Goal: Transaction & Acquisition: Purchase product/service

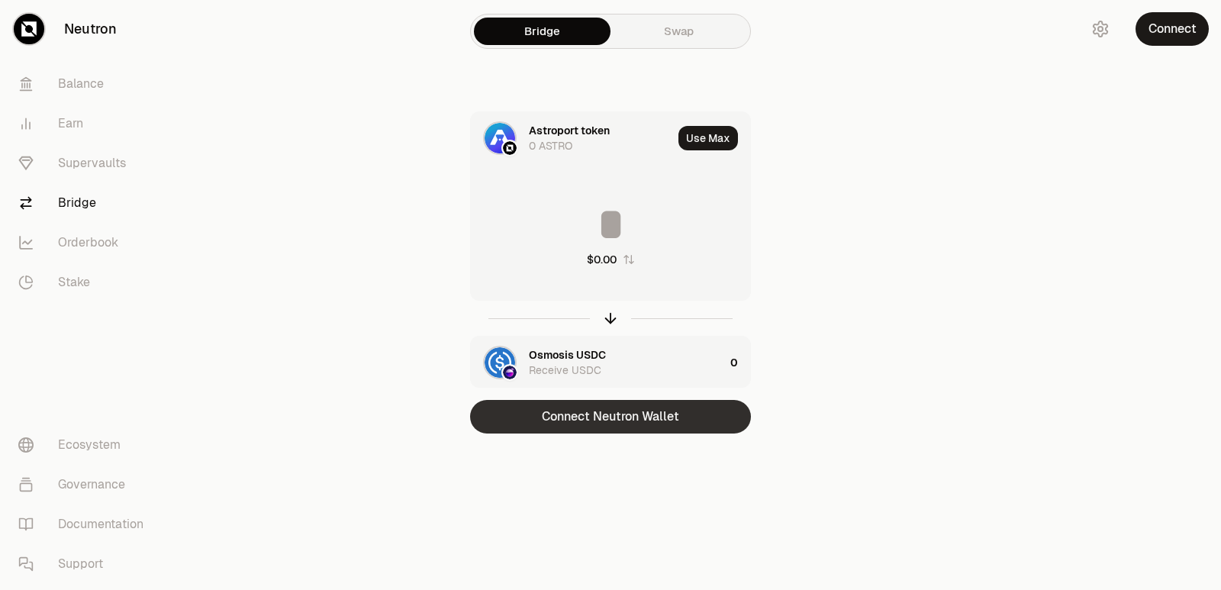
click at [604, 415] on button "Connect Neutron Wallet" at bounding box center [610, 417] width 281 height 34
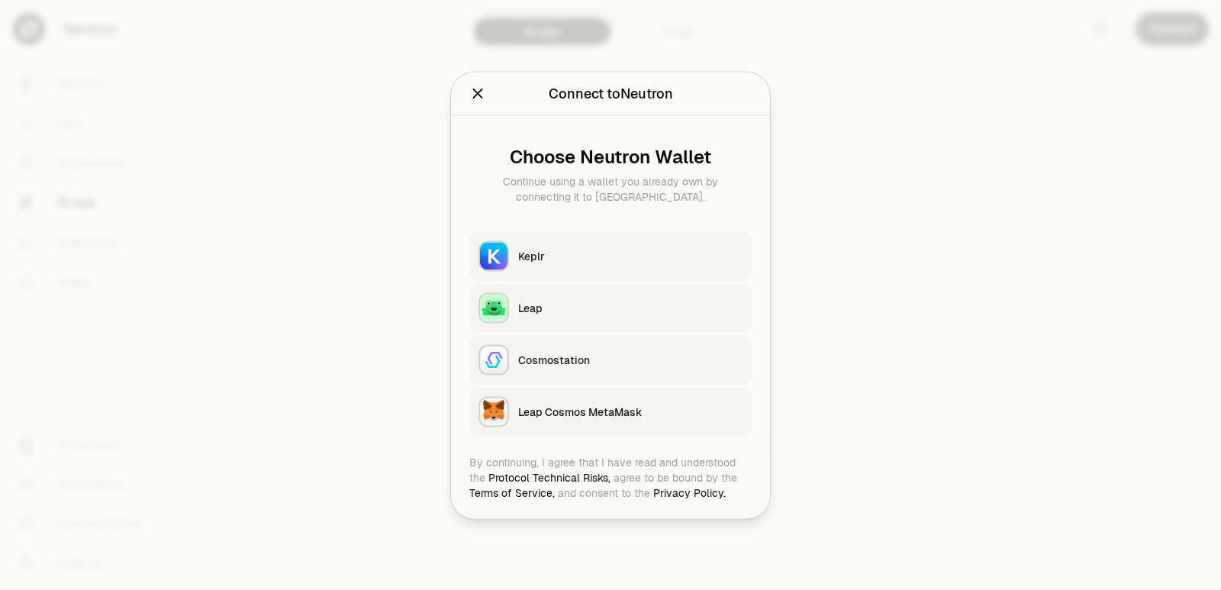
click at [560, 269] on button "Keplr" at bounding box center [610, 255] width 282 height 49
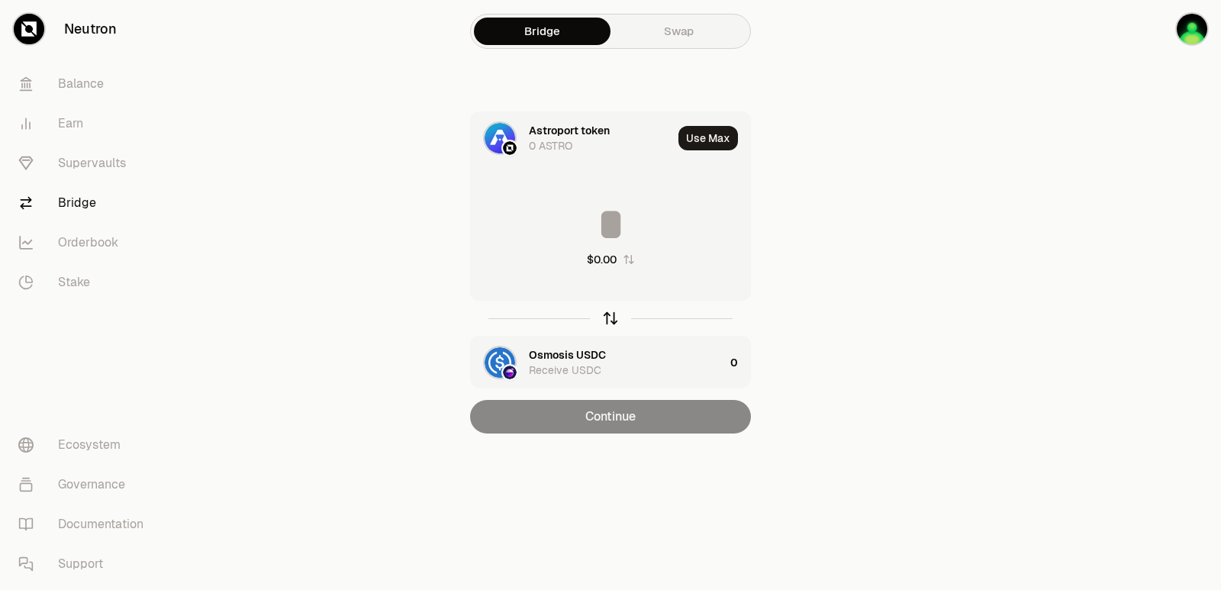
click at [610, 322] on icon "button" at bounding box center [610, 318] width 17 height 17
click at [612, 323] on icon "button" at bounding box center [610, 318] width 17 height 17
click at [578, 226] on input at bounding box center [610, 224] width 279 height 46
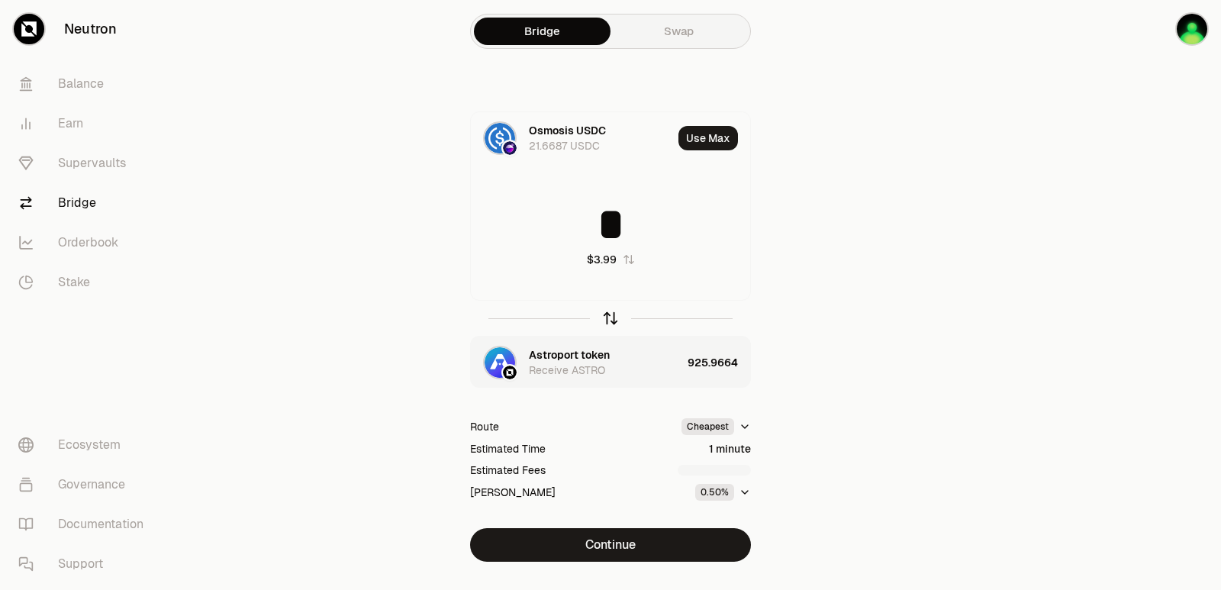
type input "*"
click at [611, 317] on icon "button" at bounding box center [611, 319] width 0 height 10
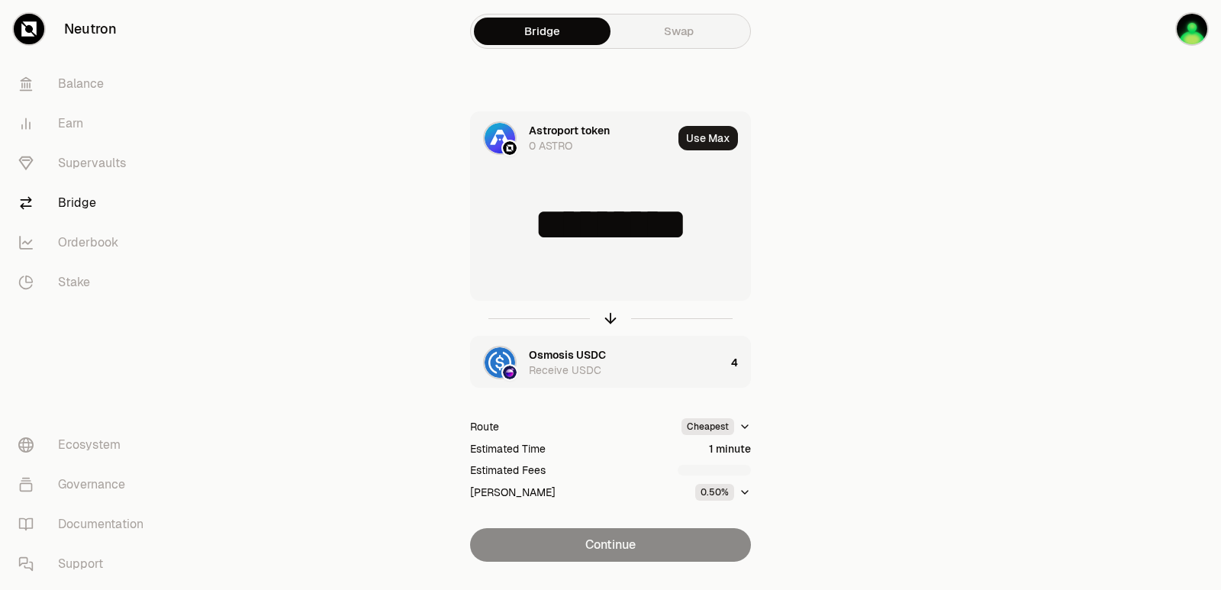
click at [590, 219] on input "*********" at bounding box center [610, 224] width 279 height 46
click at [606, 314] on icon "button" at bounding box center [610, 318] width 17 height 17
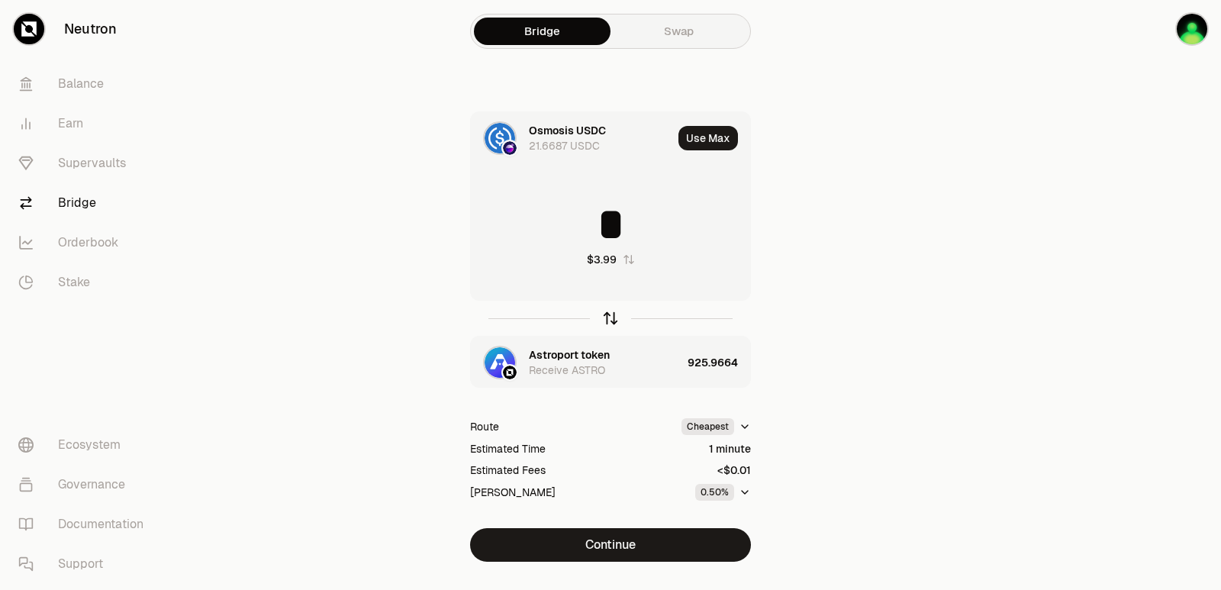
click at [607, 314] on icon "button" at bounding box center [610, 318] width 17 height 17
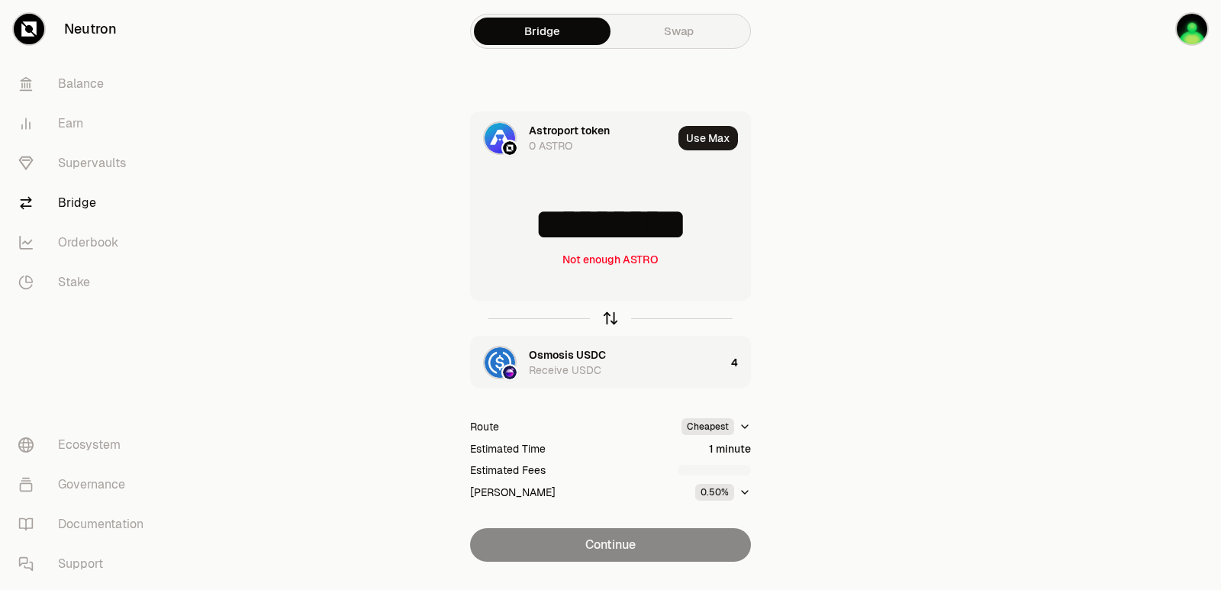
click at [607, 314] on icon "button" at bounding box center [610, 318] width 17 height 17
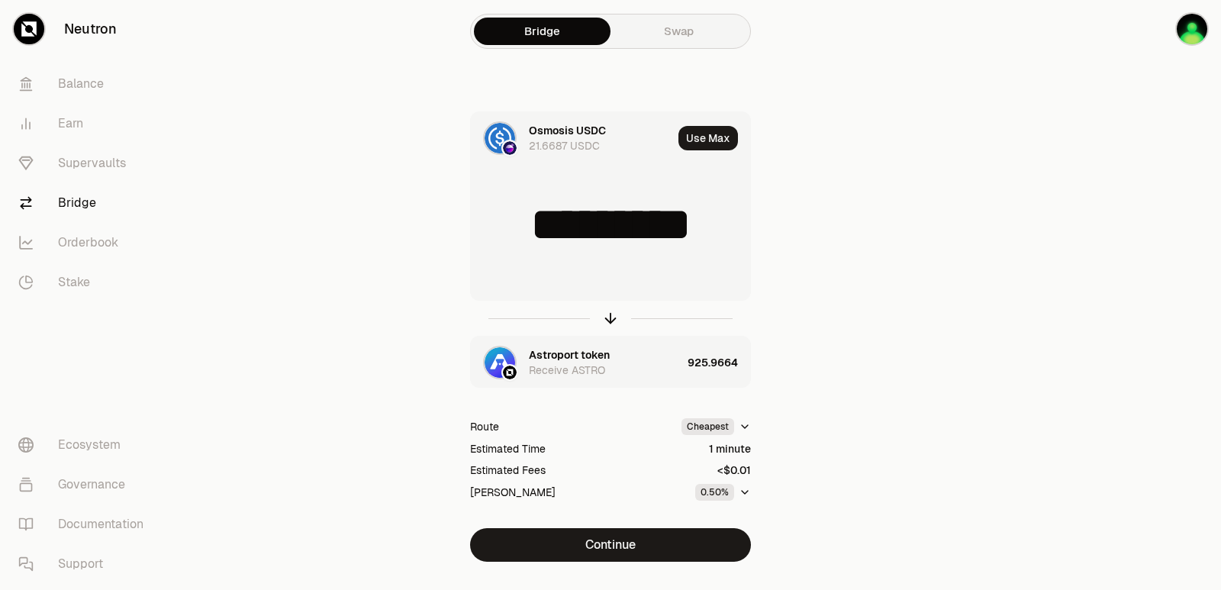
type input "*"
click at [556, 350] on div "Astroport token" at bounding box center [569, 354] width 81 height 15
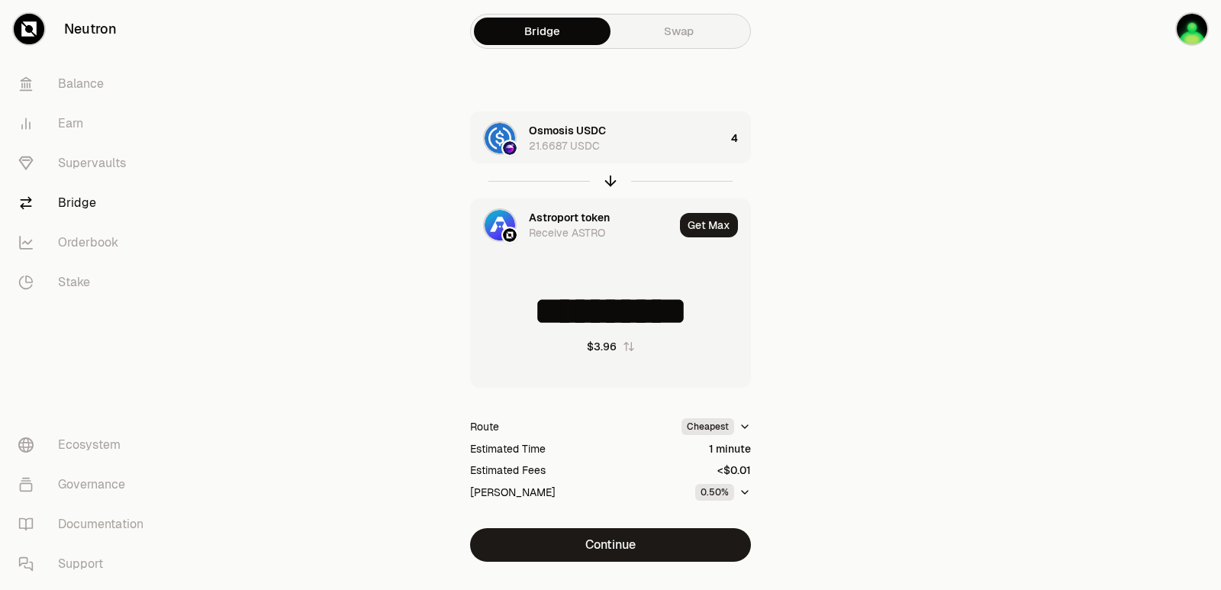
click at [564, 209] on div "Astroport token Receive ASTRO" at bounding box center [572, 225] width 203 height 52
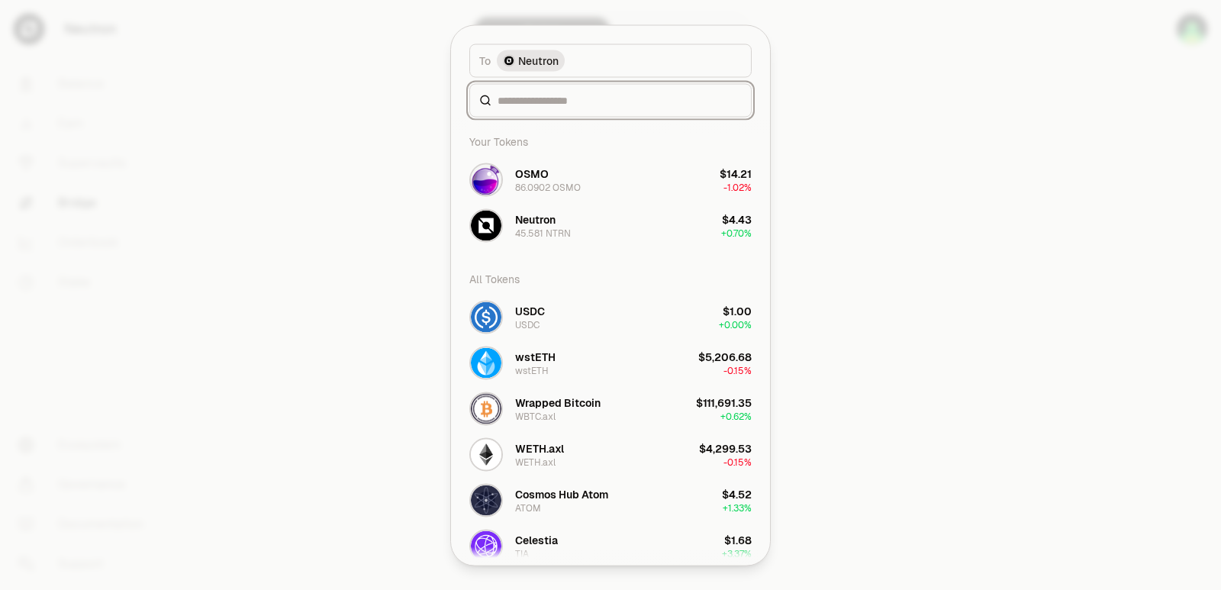
click at [556, 106] on input at bounding box center [620, 99] width 244 height 15
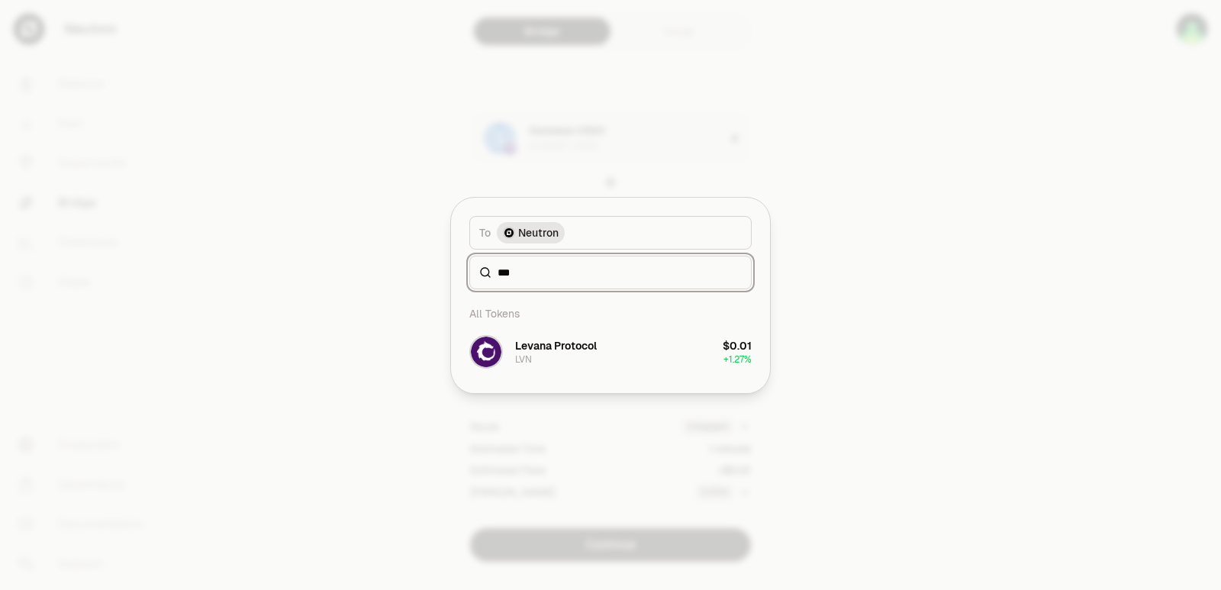
type input "***"
click at [622, 385] on div "All Tokens Levana Protocol LVN $0.01 + 1.27%" at bounding box center [610, 341] width 319 height 104
click at [622, 363] on button "Levana Protocol LVN $0.01 + 1.27%" at bounding box center [610, 352] width 301 height 46
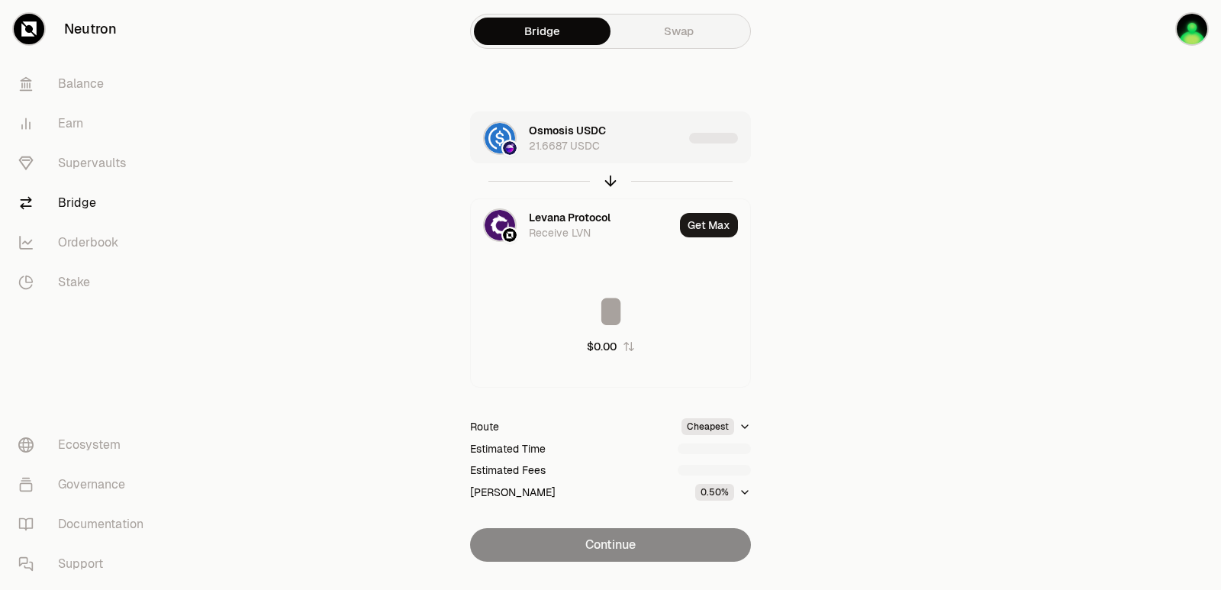
click at [640, 142] on div "Osmosis USDC 21.6687 USDC" at bounding box center [606, 138] width 154 height 31
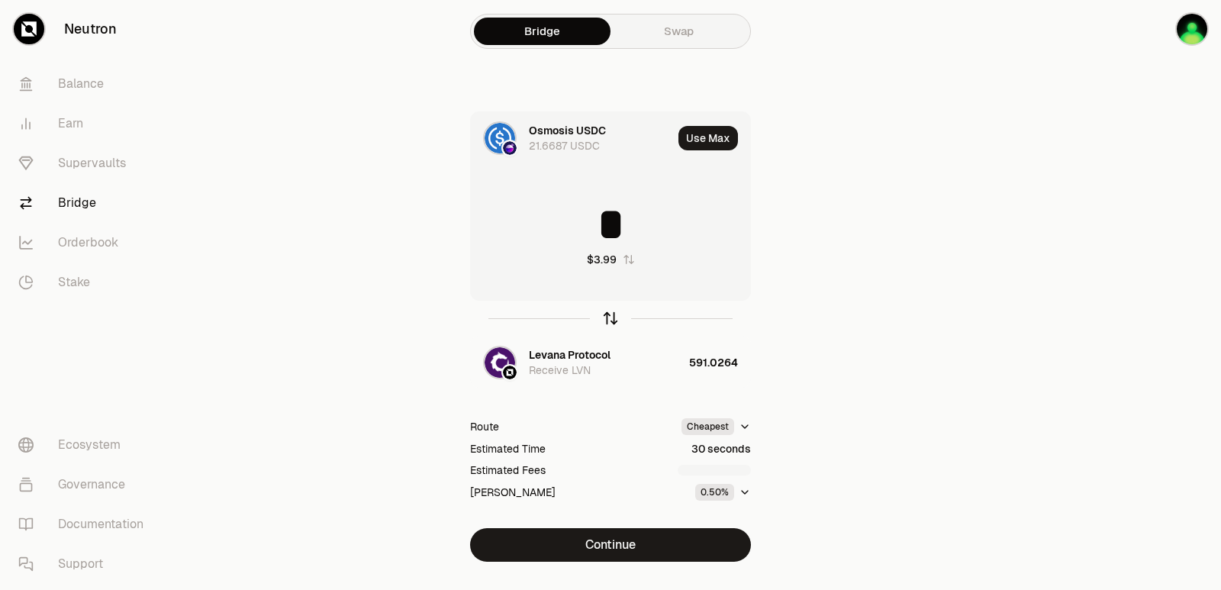
click at [607, 319] on icon "button" at bounding box center [610, 318] width 17 height 17
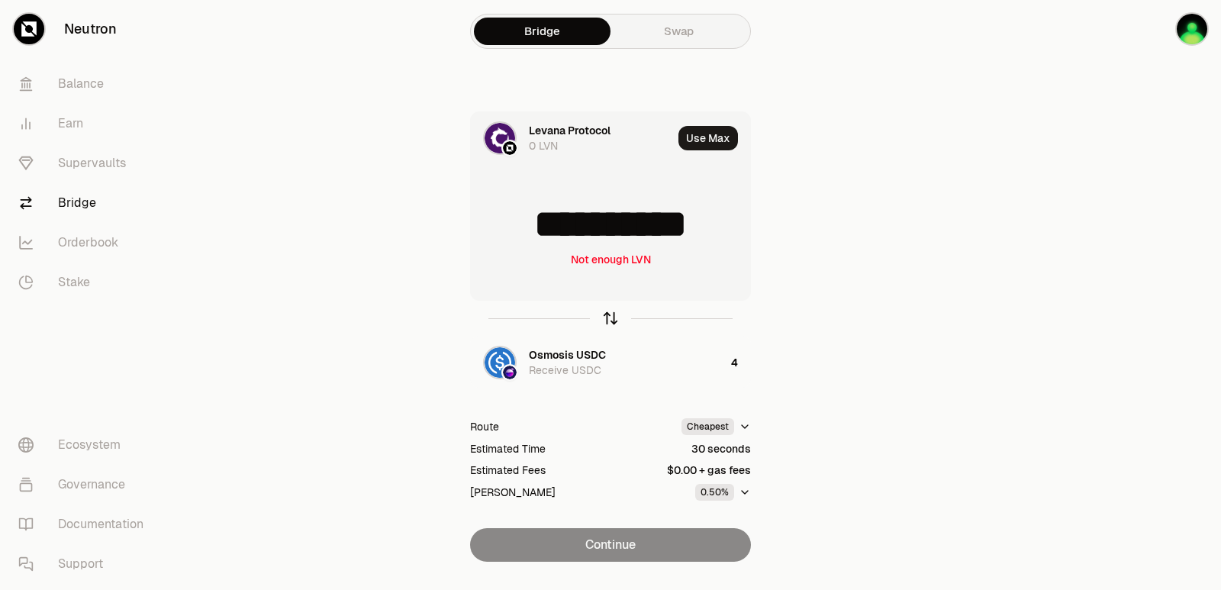
click at [605, 324] on icon "button" at bounding box center [610, 318] width 17 height 17
type input "*"
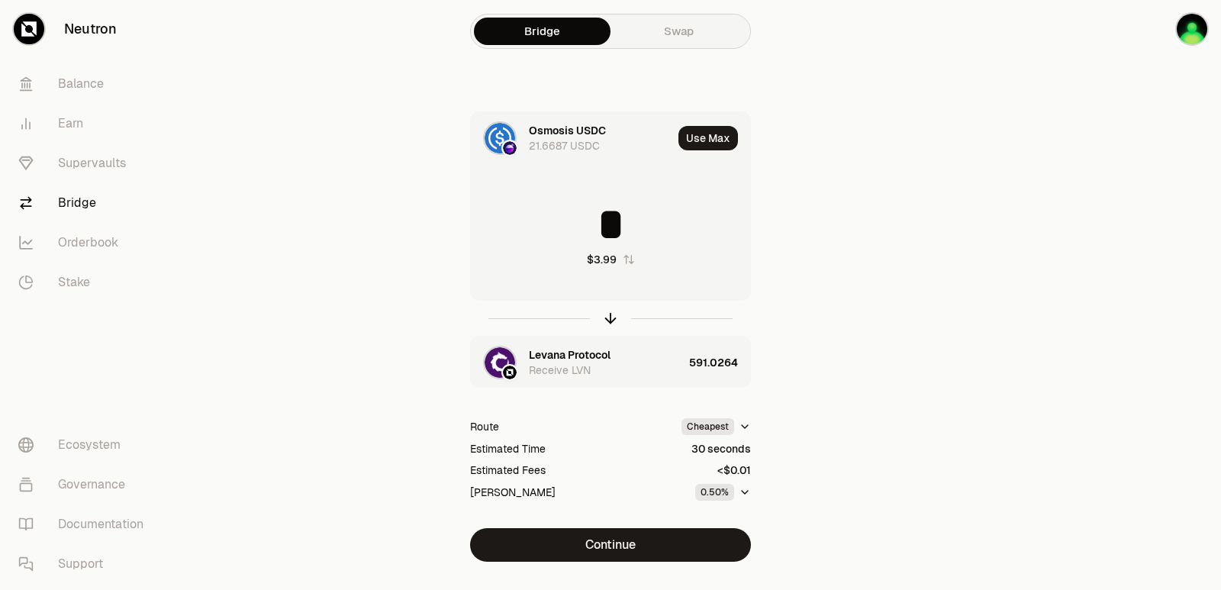
click at [575, 356] on div "Levana Protocol" at bounding box center [570, 354] width 82 height 15
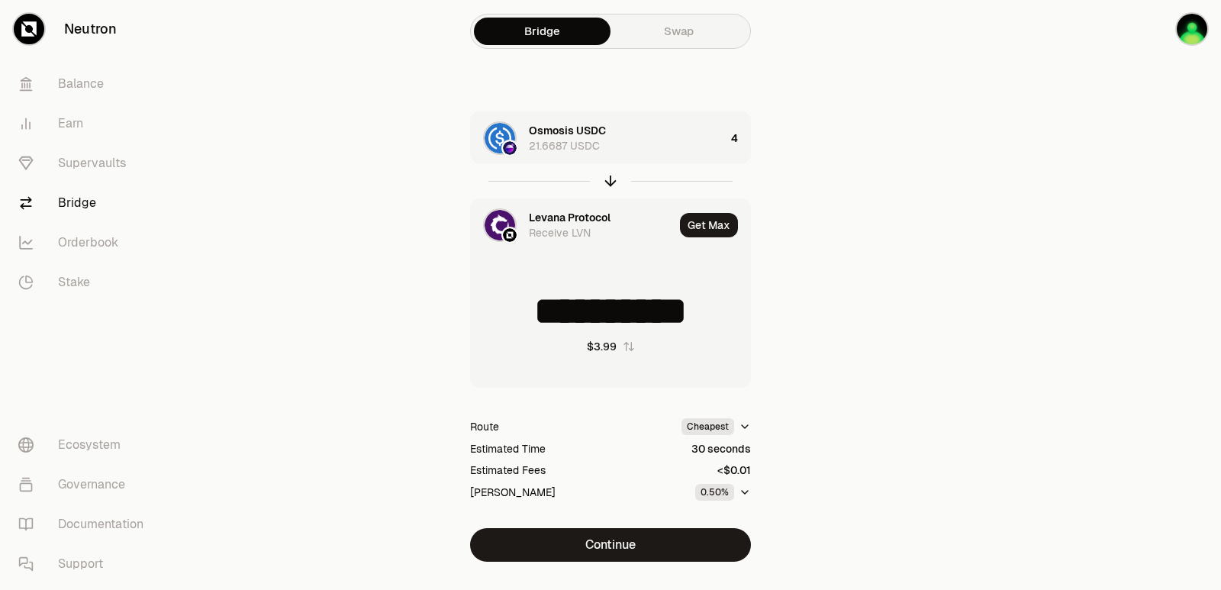
click at [573, 211] on div "Levana Protocol" at bounding box center [570, 217] width 82 height 15
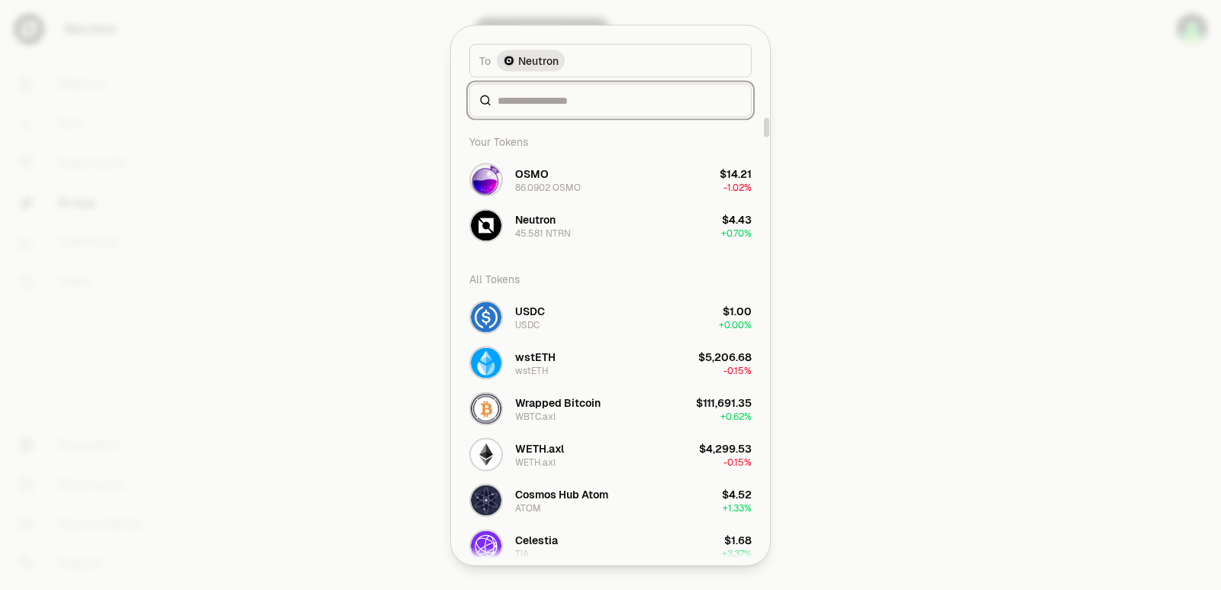
click at [562, 96] on input at bounding box center [620, 99] width 244 height 15
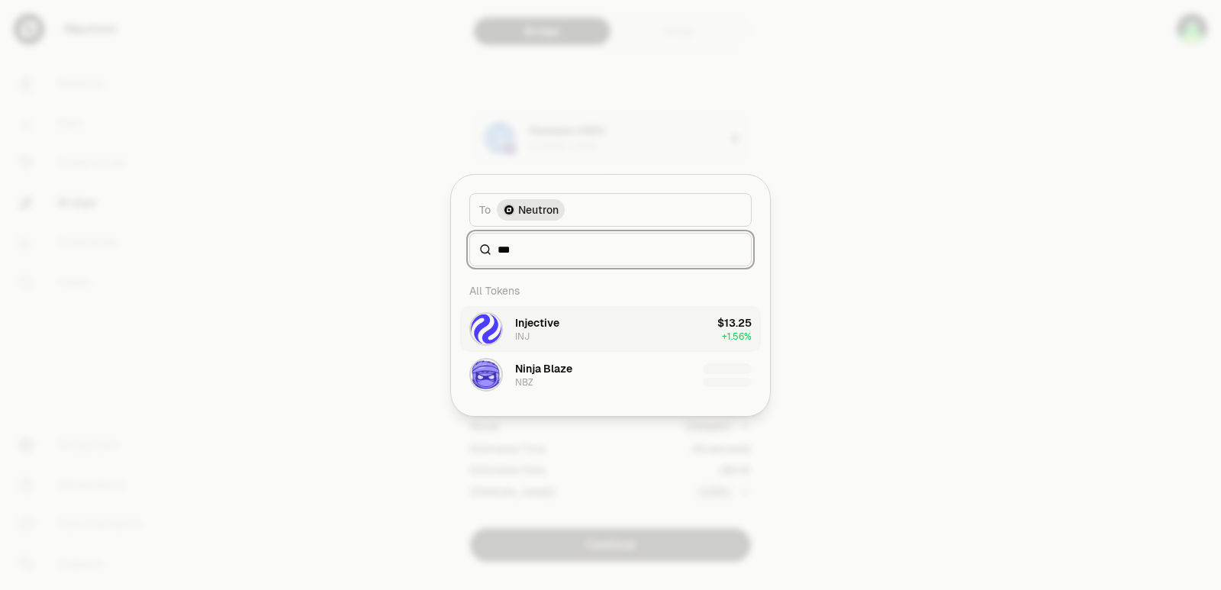
type input "***"
click at [601, 342] on button "Injective INJ $13.25 + 1.56%" at bounding box center [610, 329] width 301 height 46
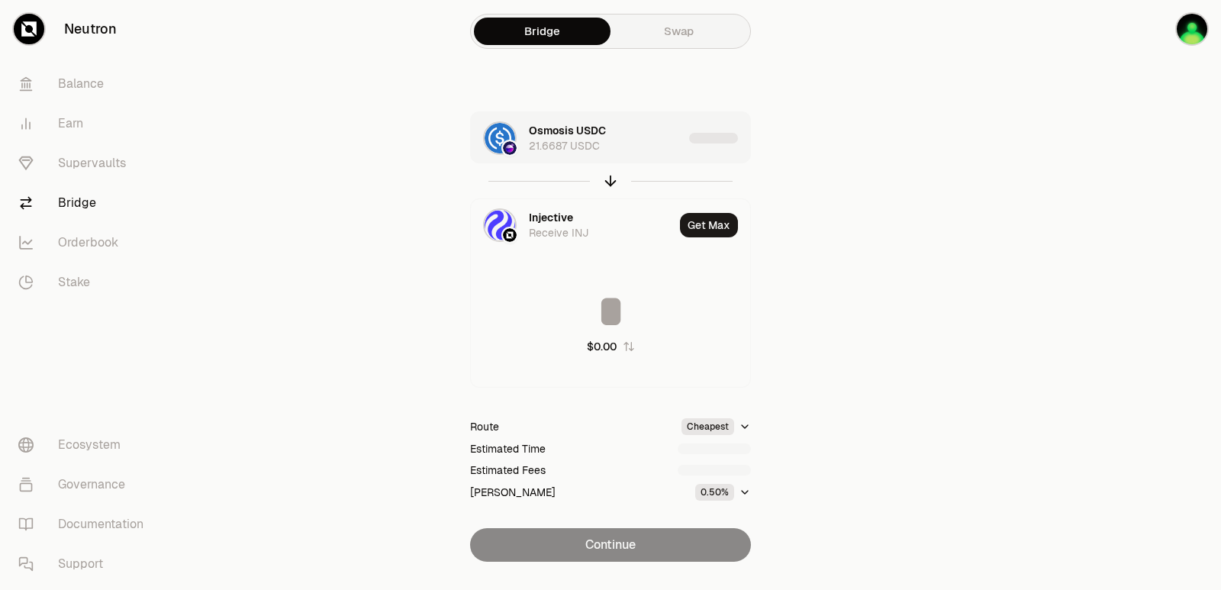
click at [665, 138] on div "Osmosis USDC 21.6687 USDC" at bounding box center [606, 138] width 154 height 31
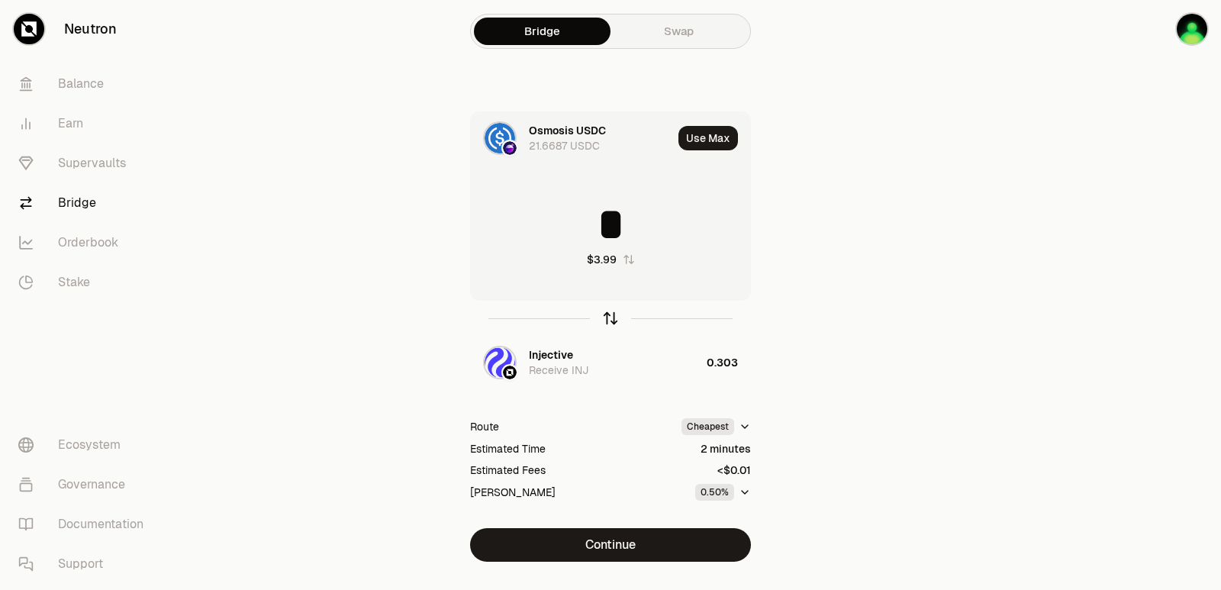
click at [606, 320] on icon "button" at bounding box center [610, 318] width 17 height 17
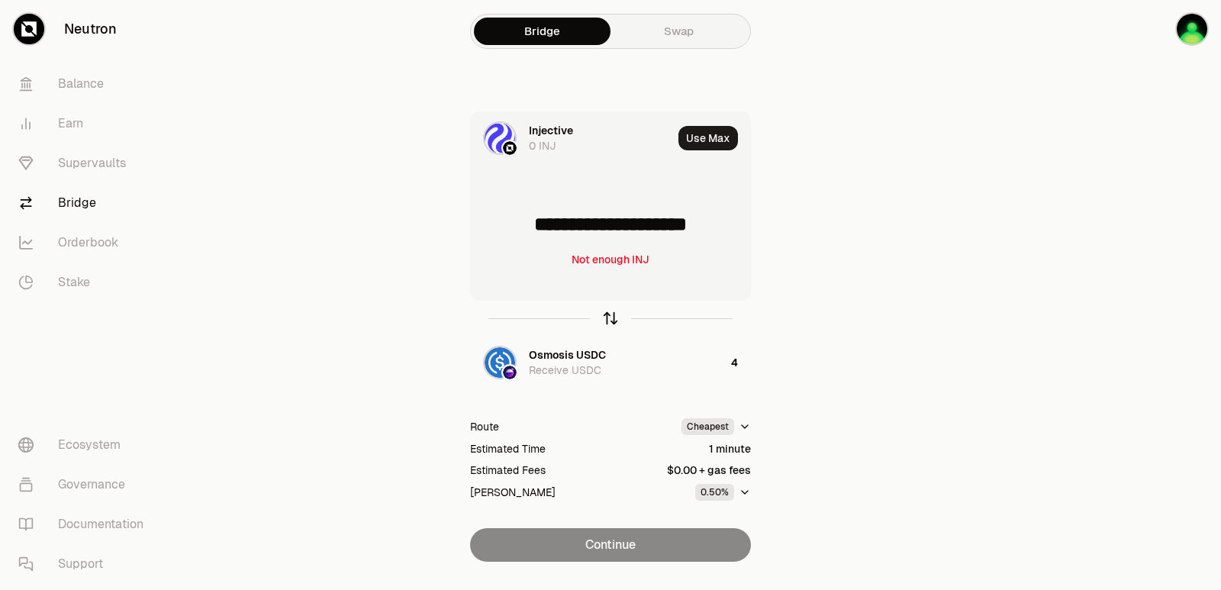
click at [606, 320] on icon "button" at bounding box center [610, 318] width 17 height 17
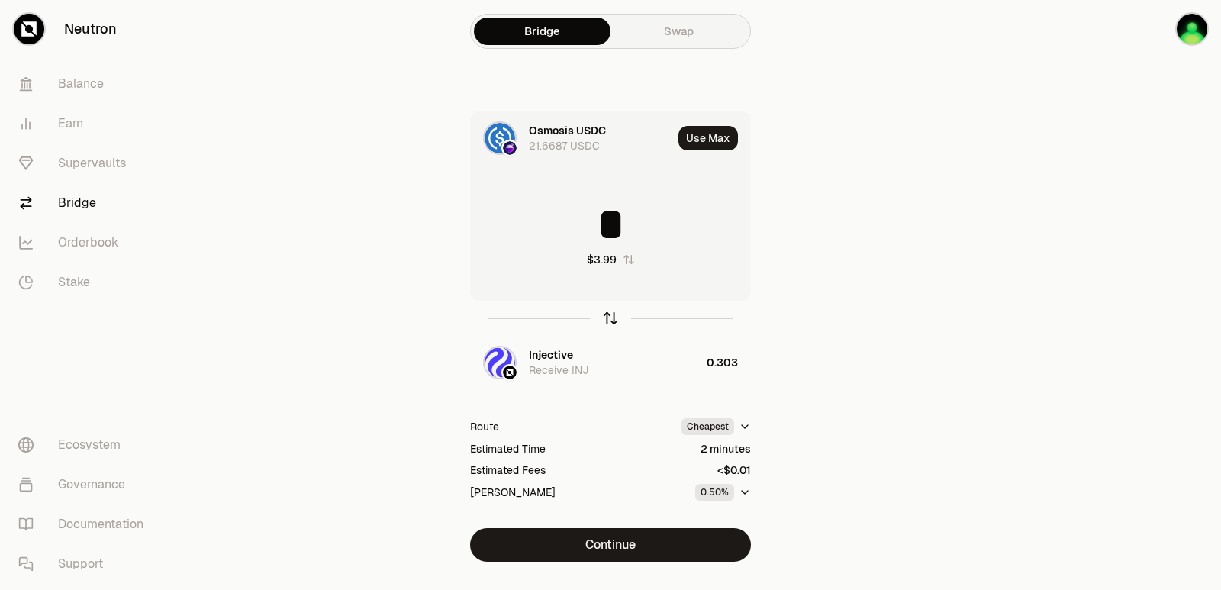
click at [606, 320] on icon "button" at bounding box center [610, 318] width 17 height 17
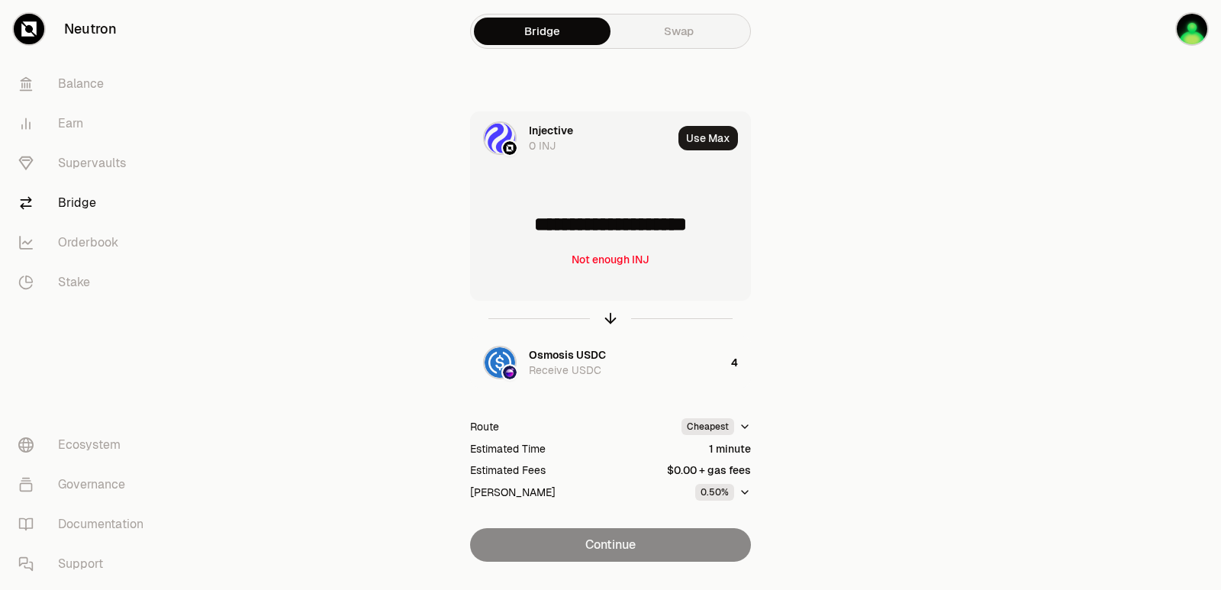
drag, startPoint x: 734, startPoint y: 227, endPoint x: 540, endPoint y: 228, distance: 194.6
click at [540, 228] on input "**********" at bounding box center [610, 224] width 279 height 46
type input "*****"
click at [604, 315] on icon "button" at bounding box center [610, 318] width 17 height 17
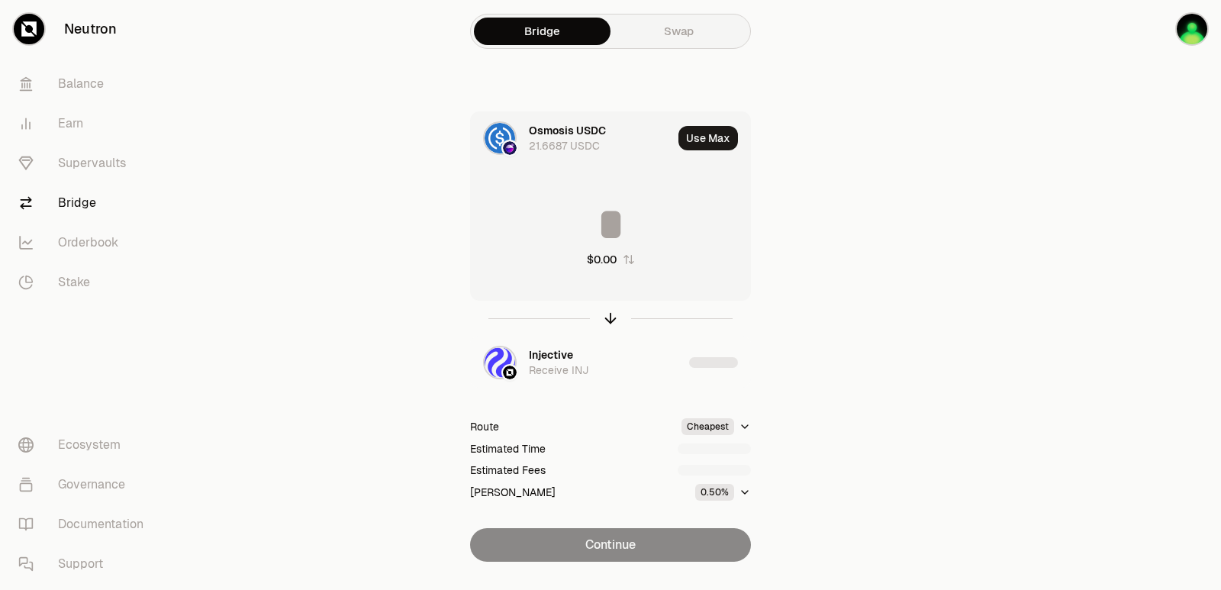
click at [609, 236] on input at bounding box center [610, 224] width 279 height 46
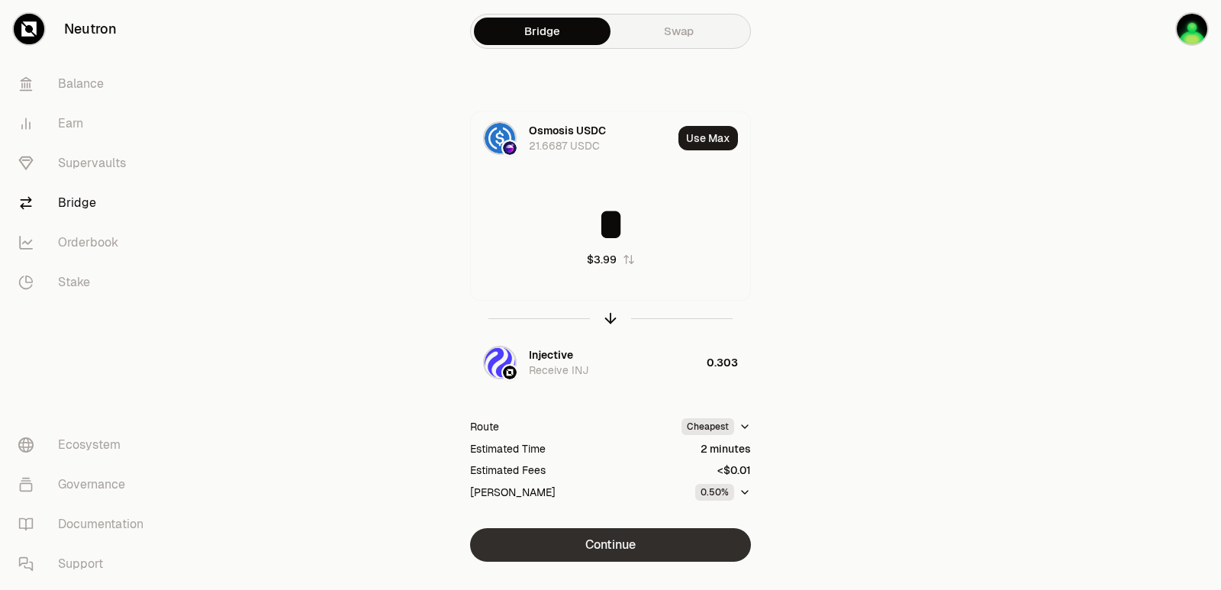
type input "*"
click at [630, 528] on button "Continue" at bounding box center [610, 545] width 281 height 34
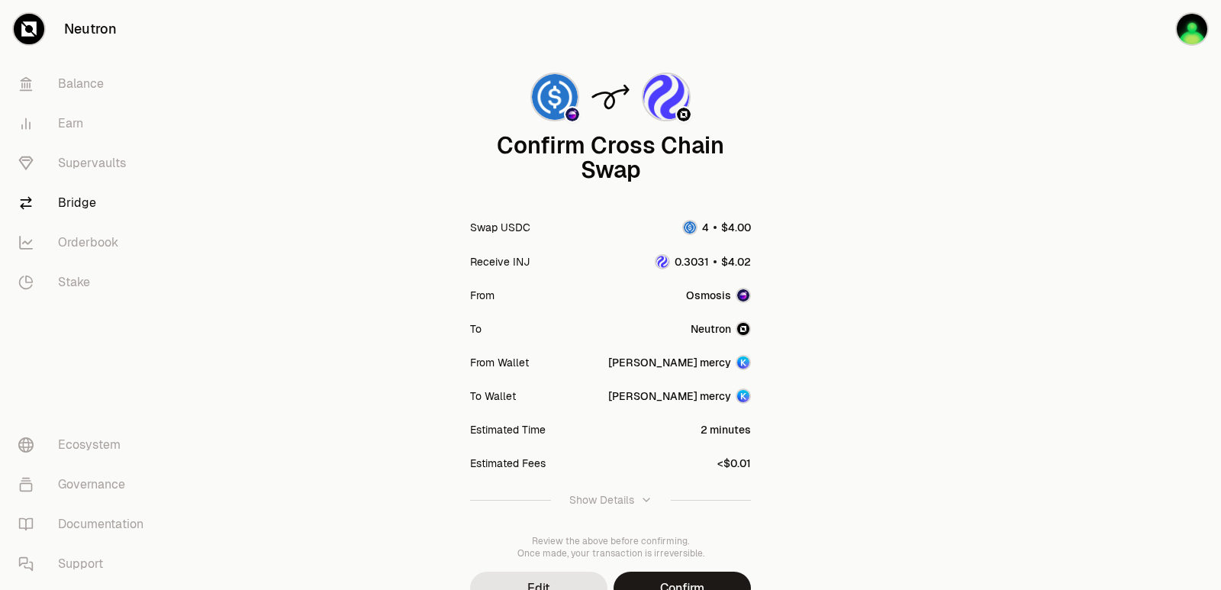
scroll to position [76, 0]
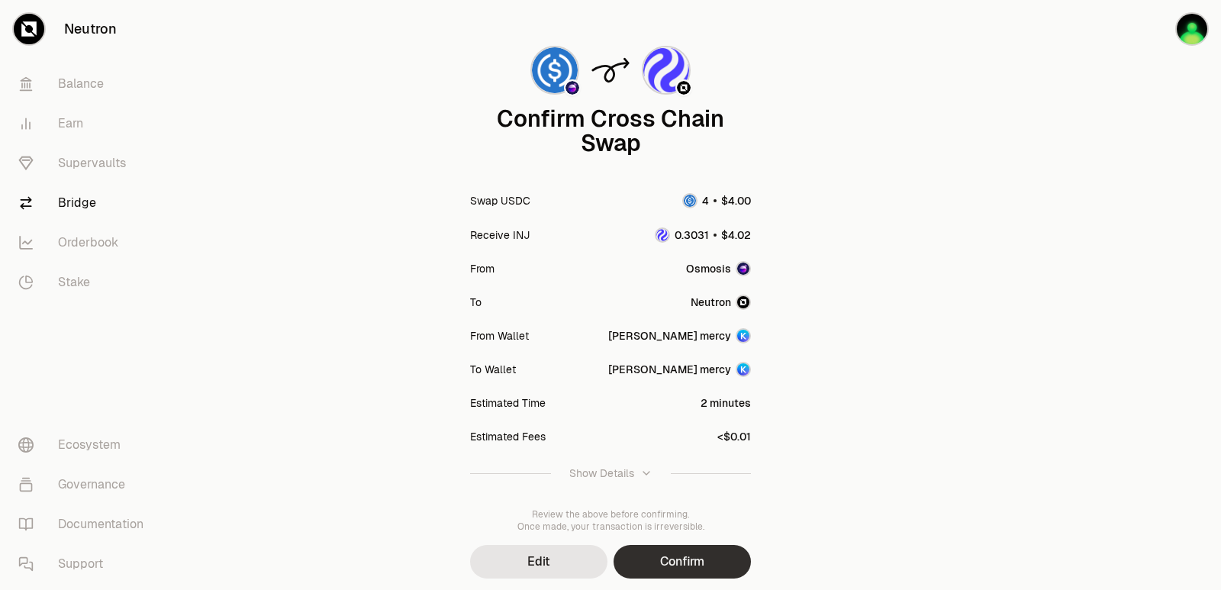
click at [670, 557] on button "Confirm" at bounding box center [682, 562] width 137 height 34
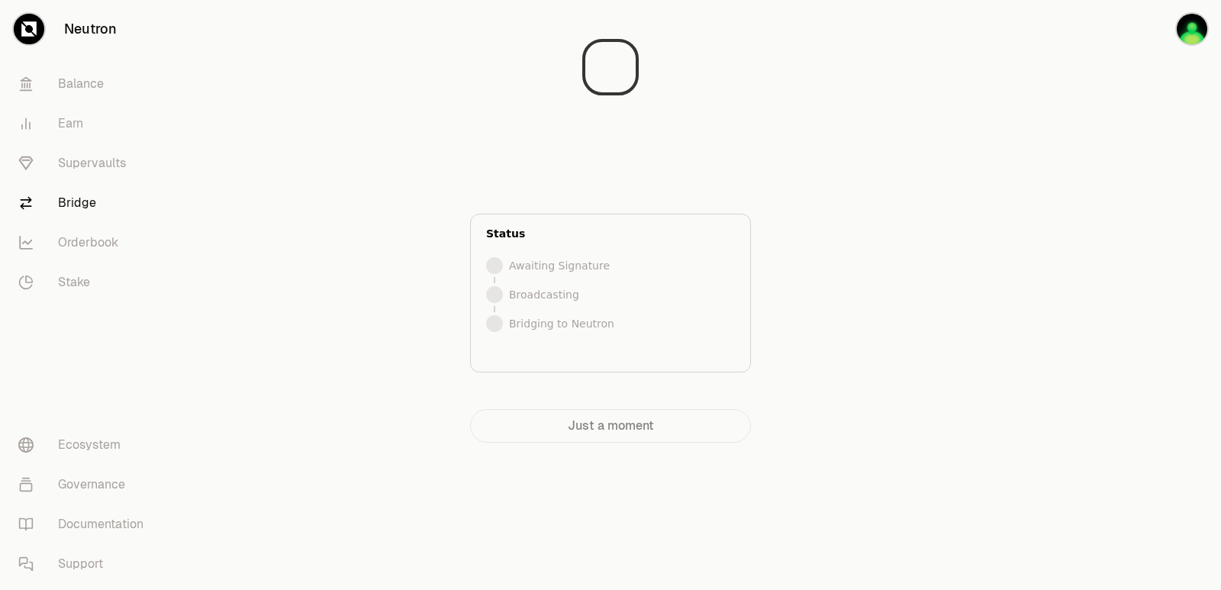
scroll to position [0, 0]
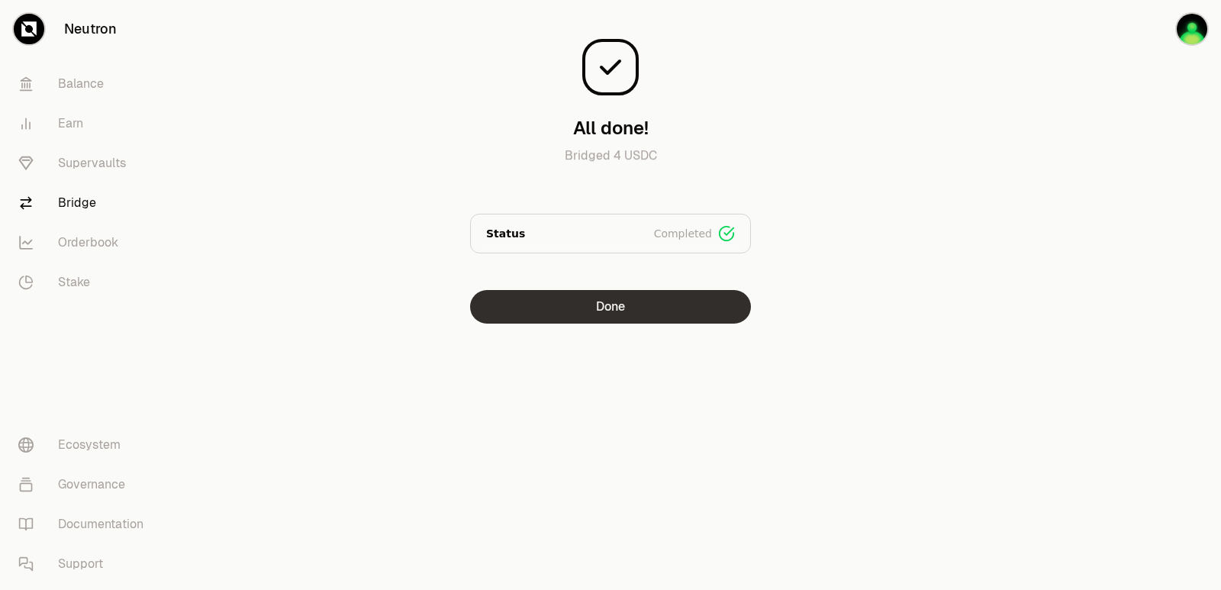
click at [631, 306] on button "Done" at bounding box center [610, 307] width 281 height 34
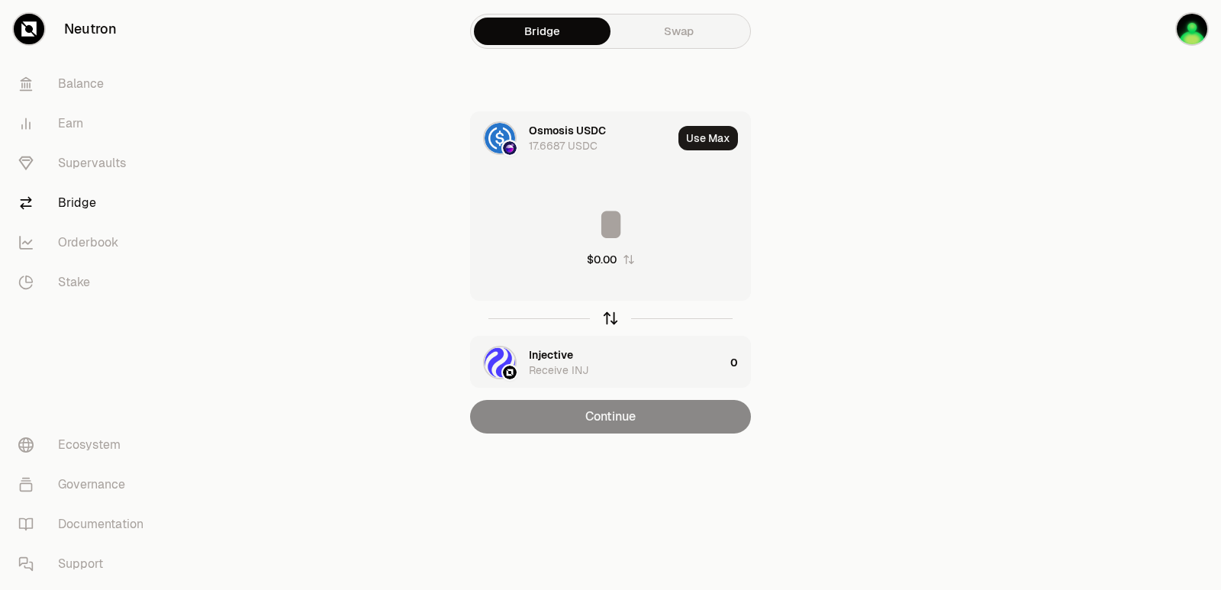
click at [615, 317] on icon "button" at bounding box center [610, 318] width 17 height 17
click at [724, 137] on button "Use Max" at bounding box center [708, 138] width 60 height 24
type input "**********"
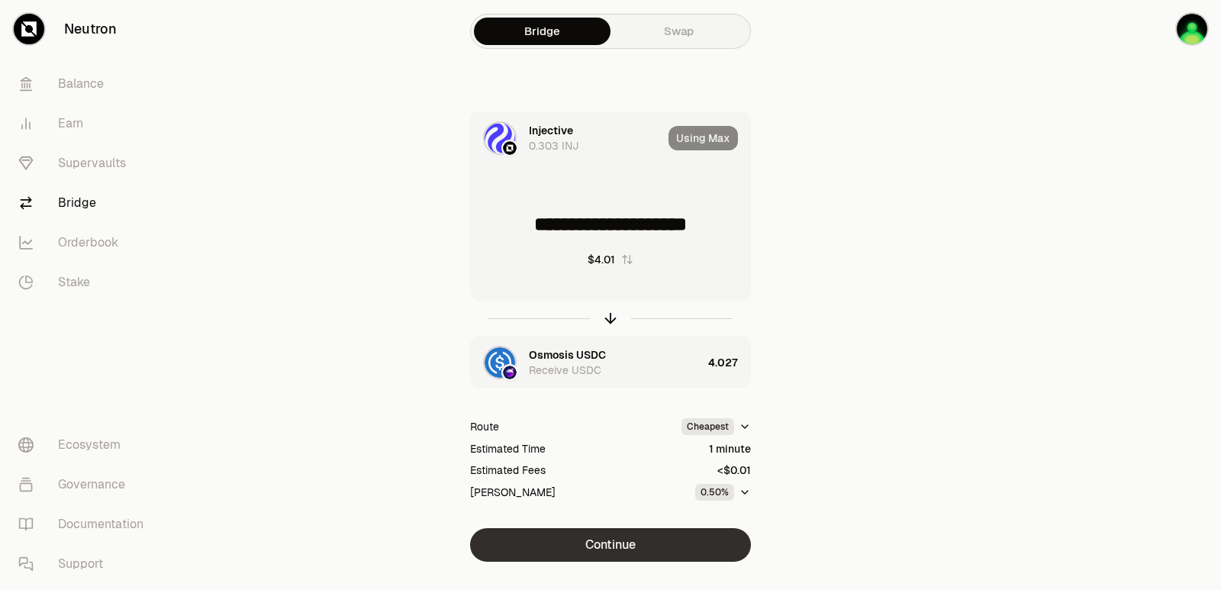
click at [609, 547] on button "Continue" at bounding box center [610, 545] width 281 height 34
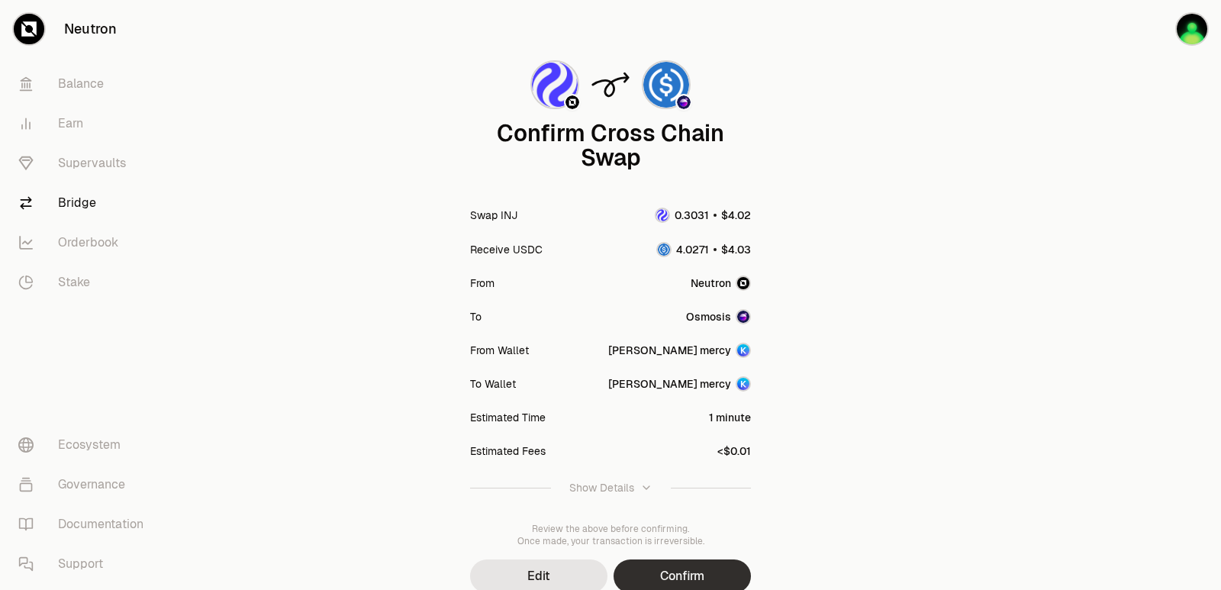
scroll to position [126, 0]
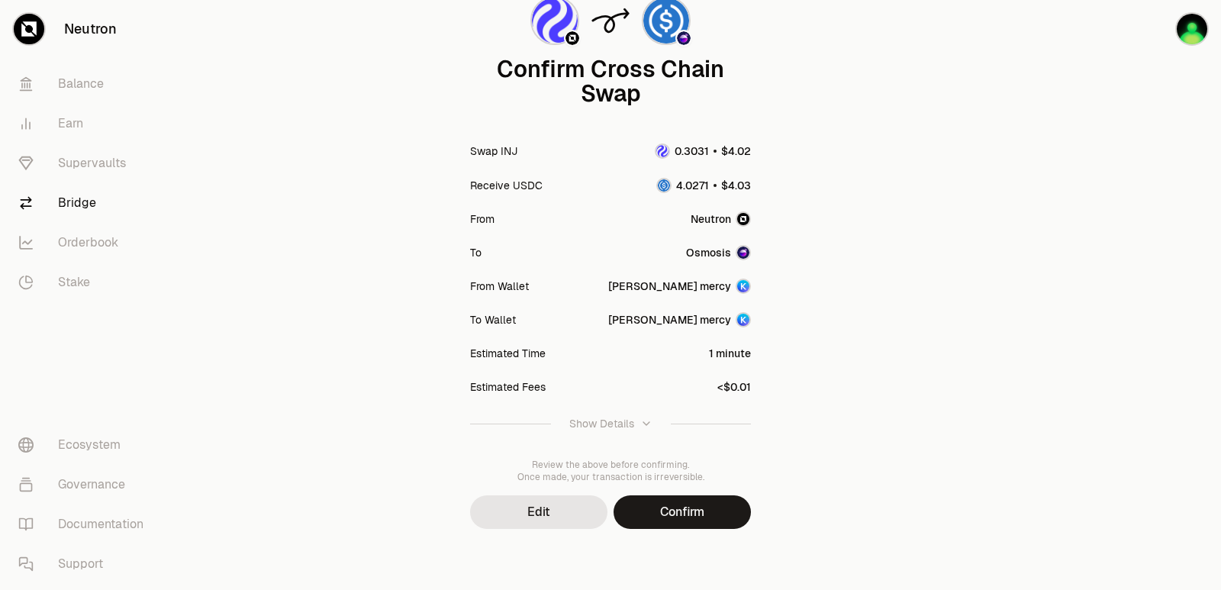
click at [673, 512] on button "Confirm" at bounding box center [682, 512] width 137 height 34
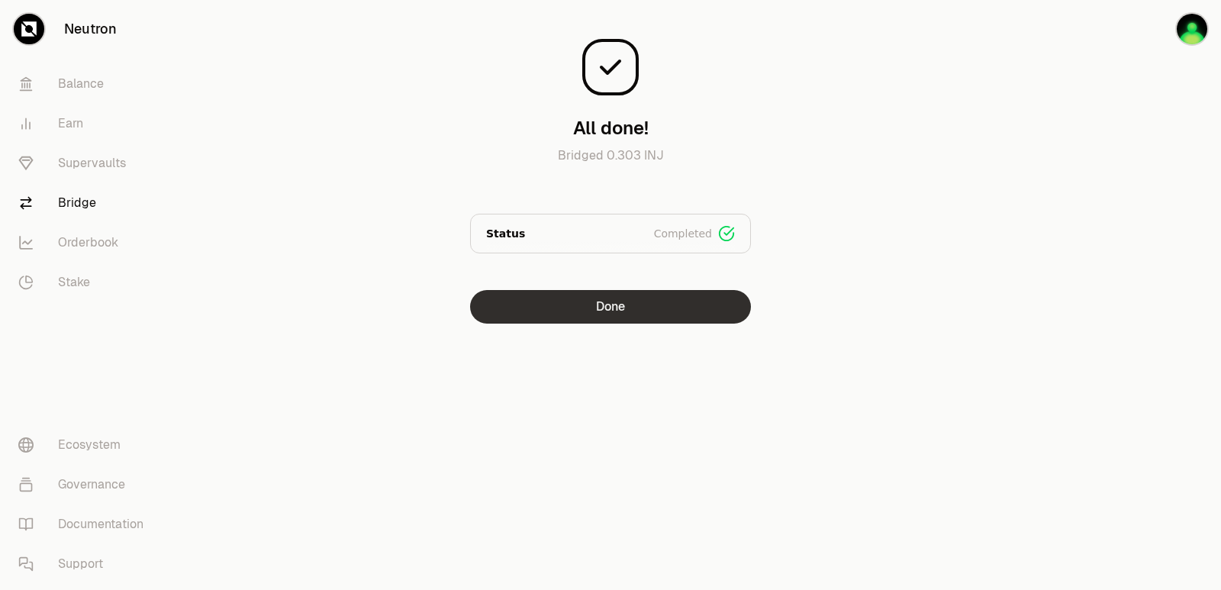
click at [565, 316] on button "Done" at bounding box center [610, 307] width 281 height 34
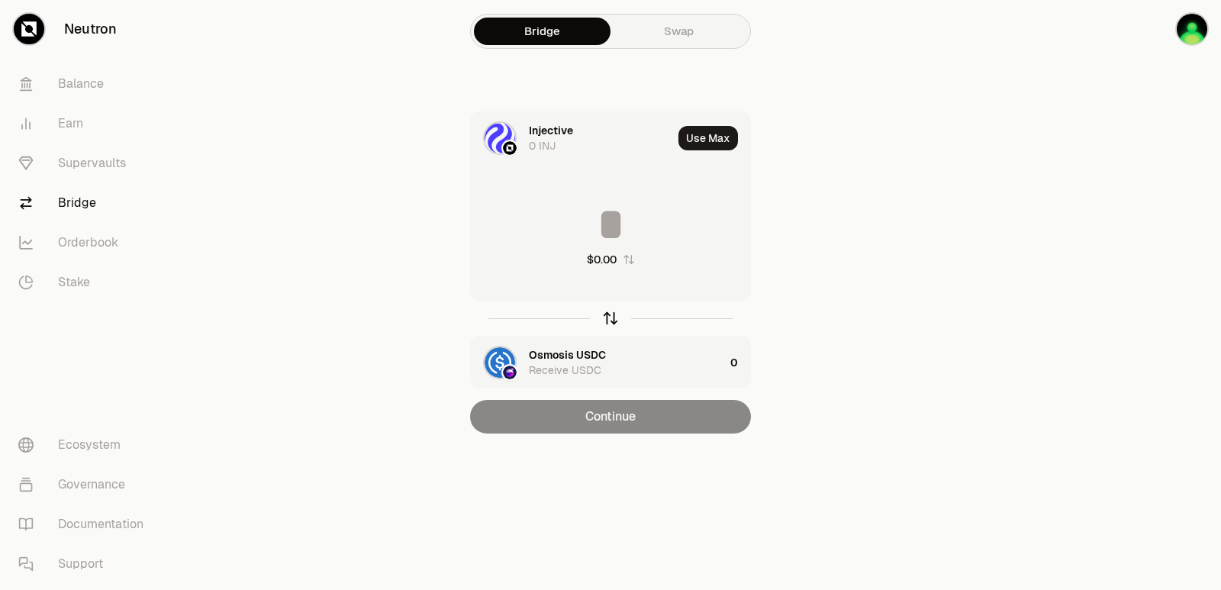
click at [606, 317] on icon "button" at bounding box center [610, 318] width 17 height 17
click at [563, 205] on input at bounding box center [610, 224] width 279 height 46
click at [572, 344] on div "Injective Receive INJ" at bounding box center [597, 363] width 253 height 52
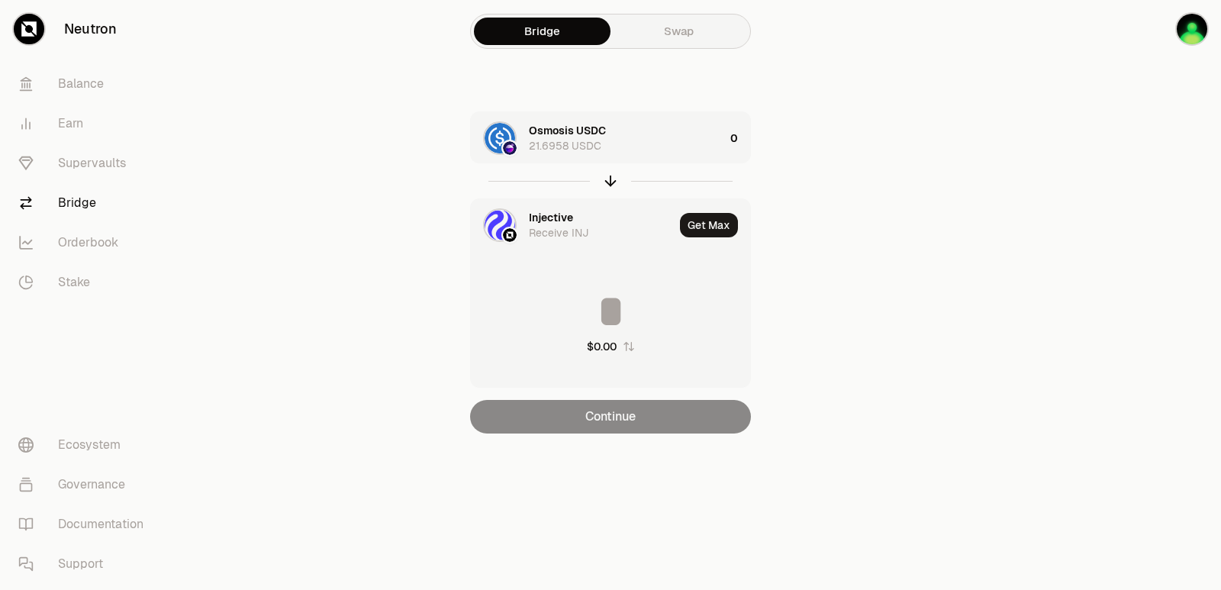
click at [546, 215] on div "Injective" at bounding box center [551, 217] width 44 height 15
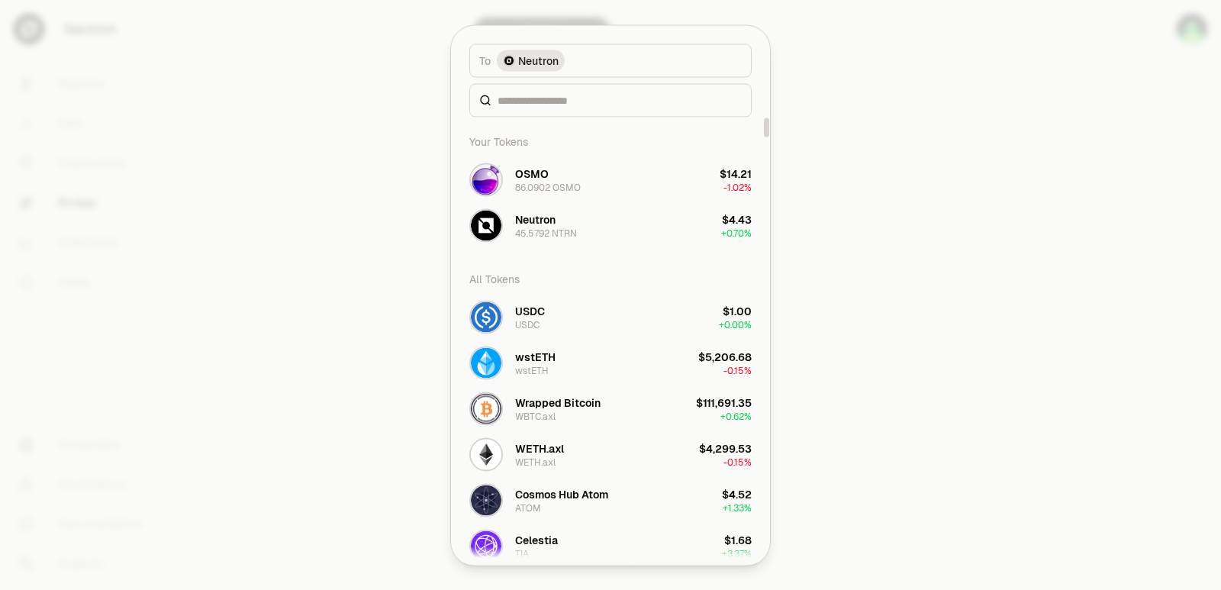
click at [533, 115] on div at bounding box center [610, 100] width 282 height 34
click at [534, 100] on input at bounding box center [620, 99] width 244 height 15
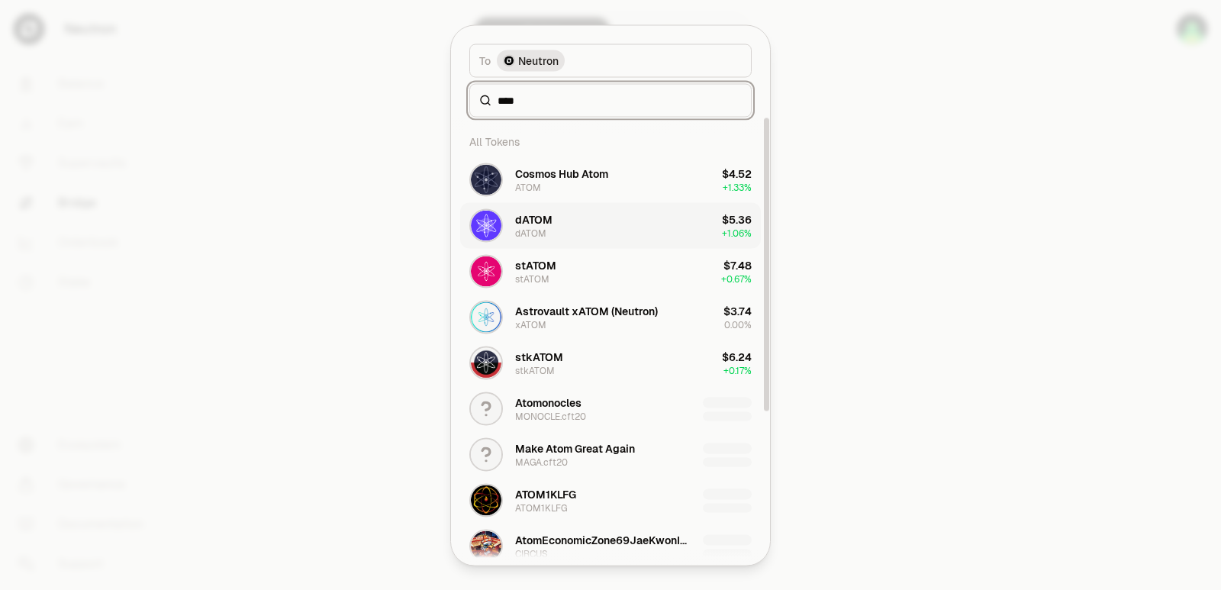
type input "****"
click at [572, 234] on button "dATOM dATOM $5.36 + 1.06%" at bounding box center [610, 225] width 301 height 46
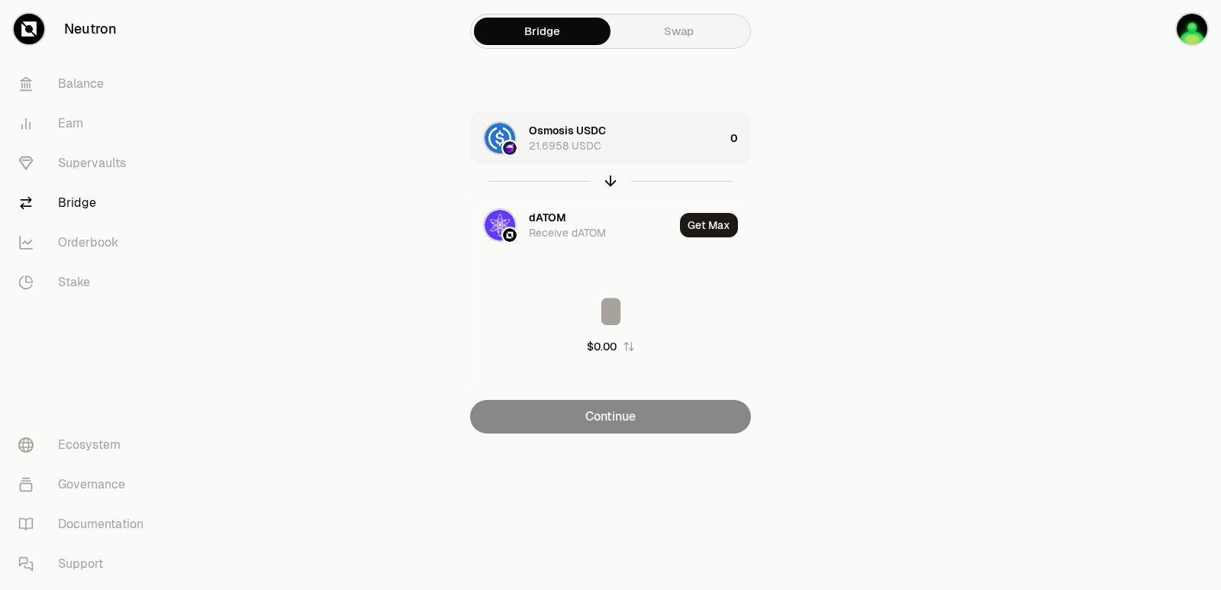
click at [674, 151] on div "Osmosis USDC 21.6958 USDC" at bounding box center [626, 138] width 195 height 31
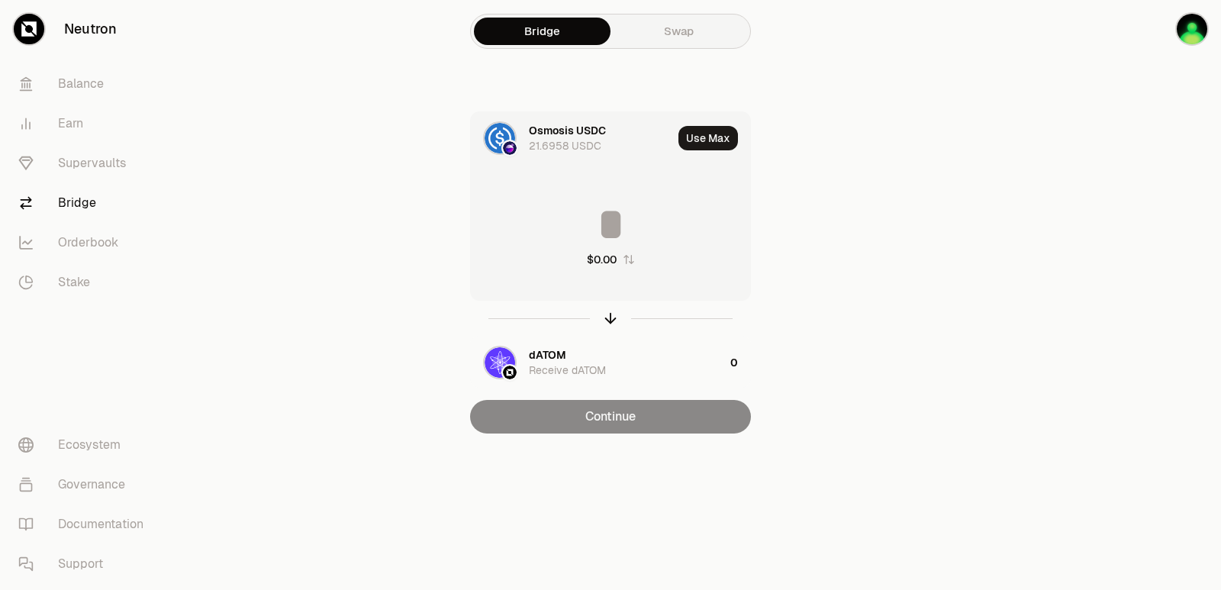
click at [606, 235] on input at bounding box center [610, 224] width 279 height 46
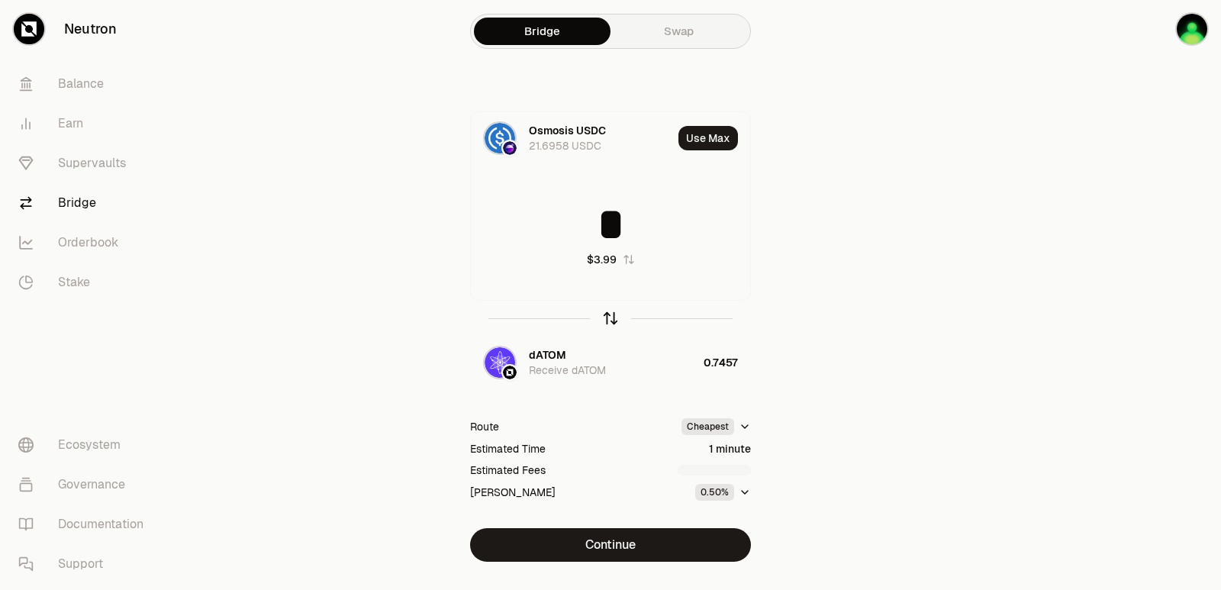
type input "*"
click at [614, 317] on icon "button" at bounding box center [611, 316] width 10 height 5
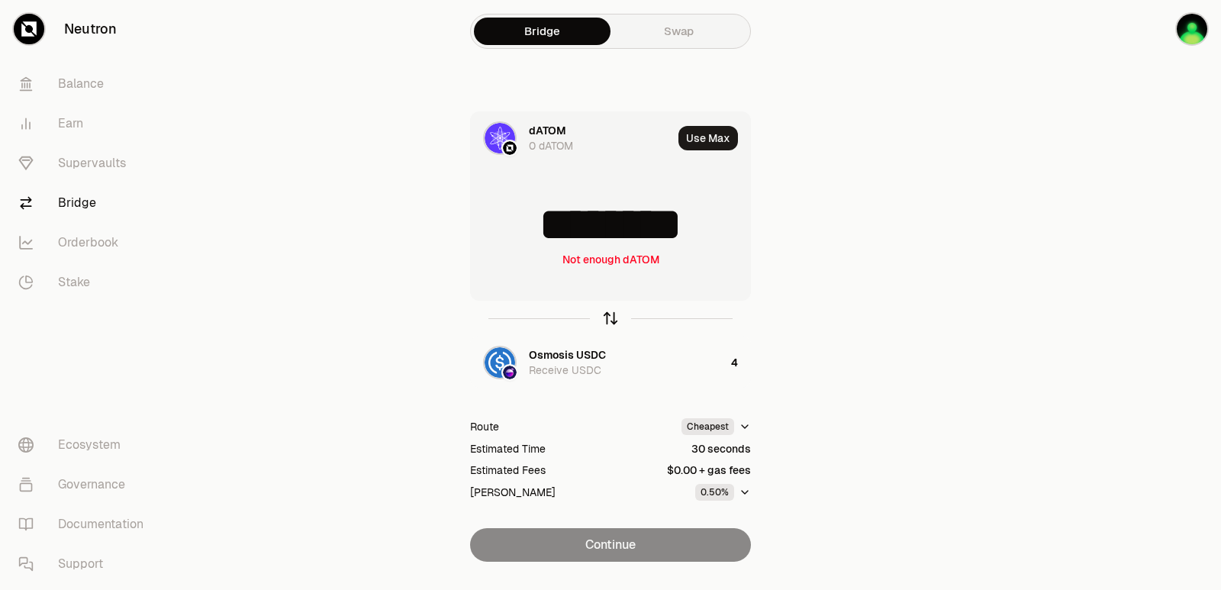
click at [614, 319] on icon "button" at bounding box center [610, 318] width 17 height 17
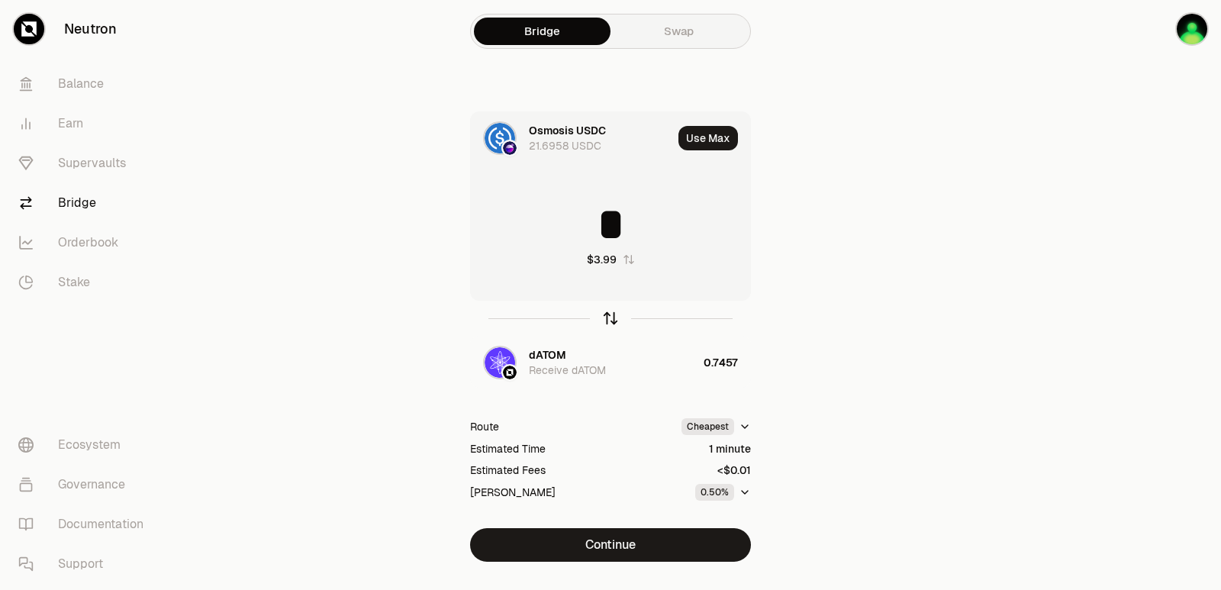
click at [614, 319] on icon "button" at bounding box center [610, 318] width 17 height 17
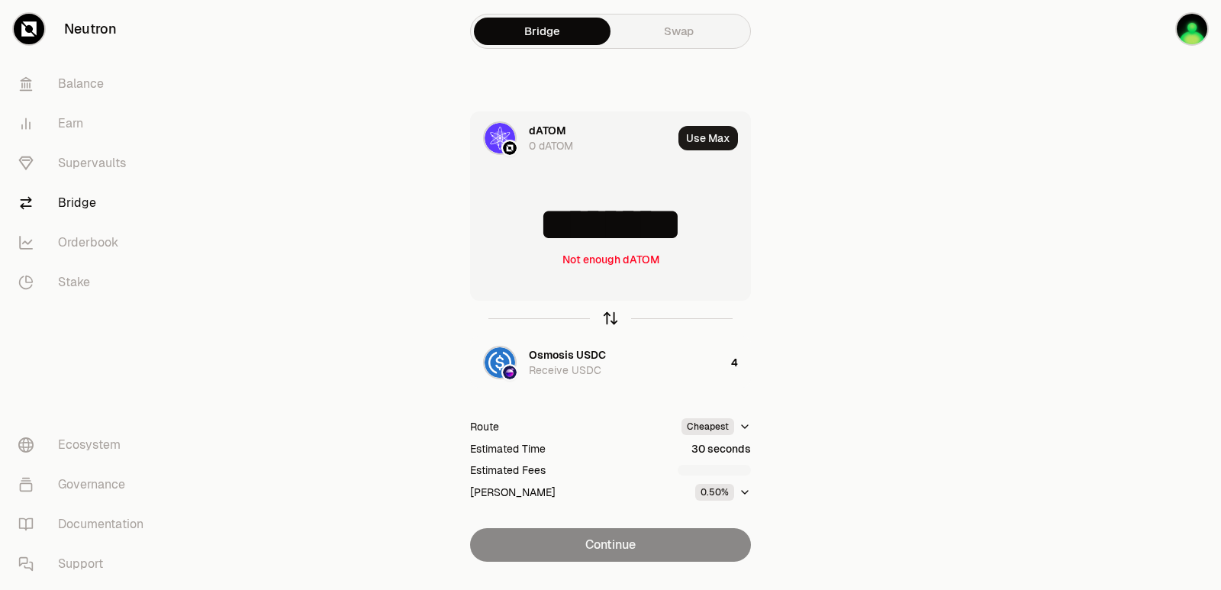
click at [610, 324] on icon "button" at bounding box center [610, 318] width 17 height 17
type input "*"
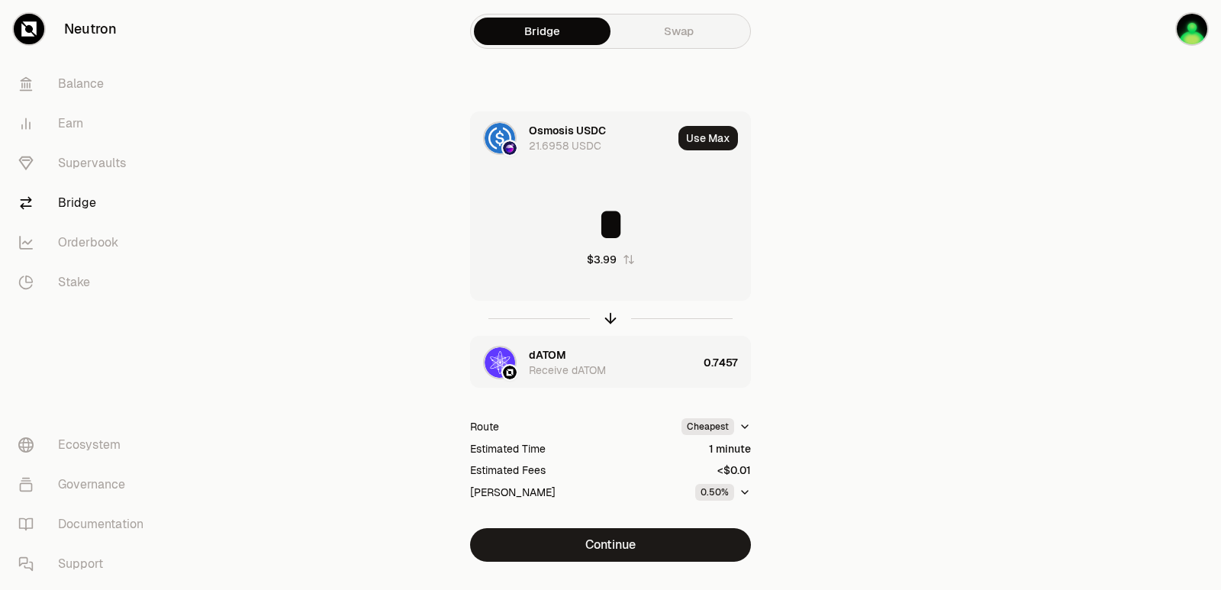
click at [559, 354] on div "dATOM" at bounding box center [547, 354] width 37 height 15
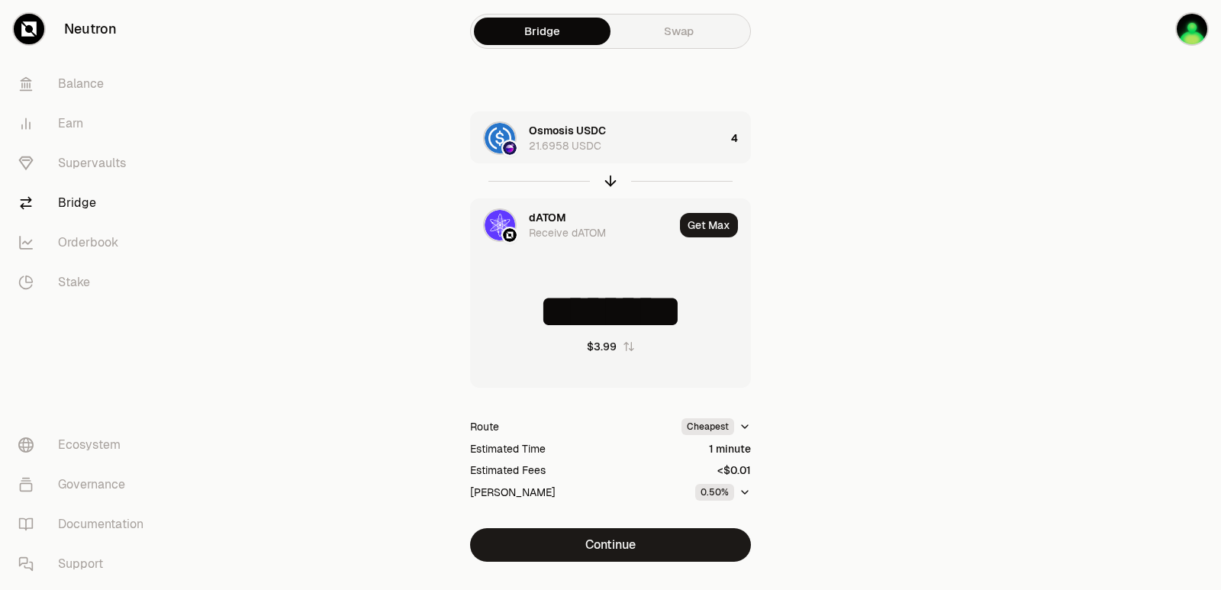
click at [543, 211] on div "dATOM" at bounding box center [547, 217] width 37 height 15
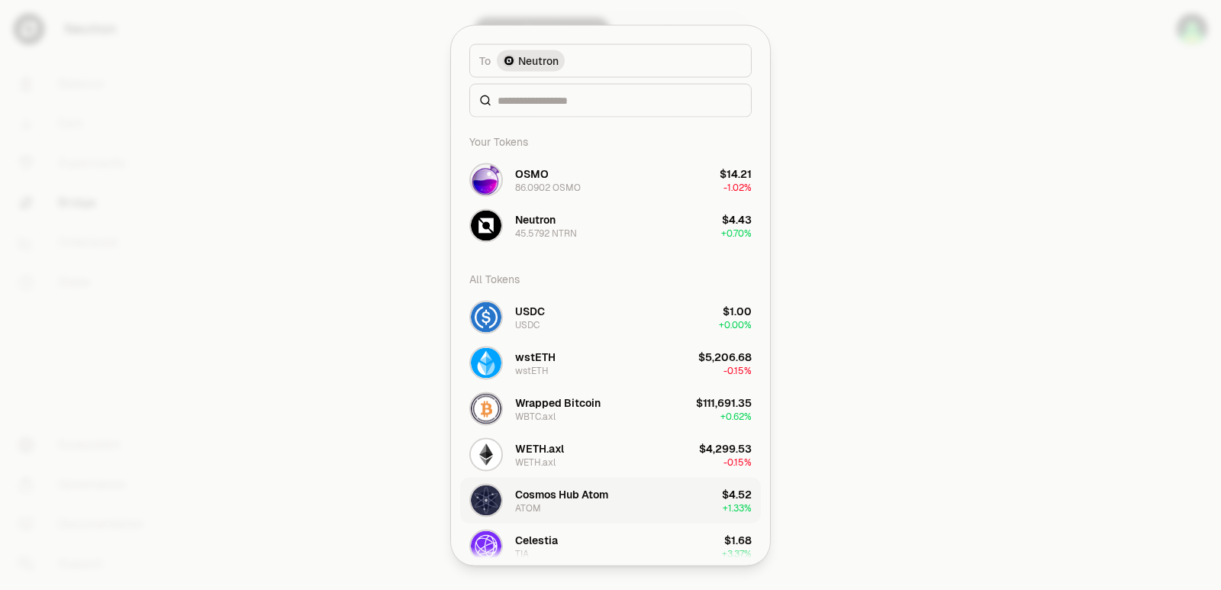
click at [543, 507] on div "Cosmos Hub Atom ATOM" at bounding box center [561, 499] width 93 height 27
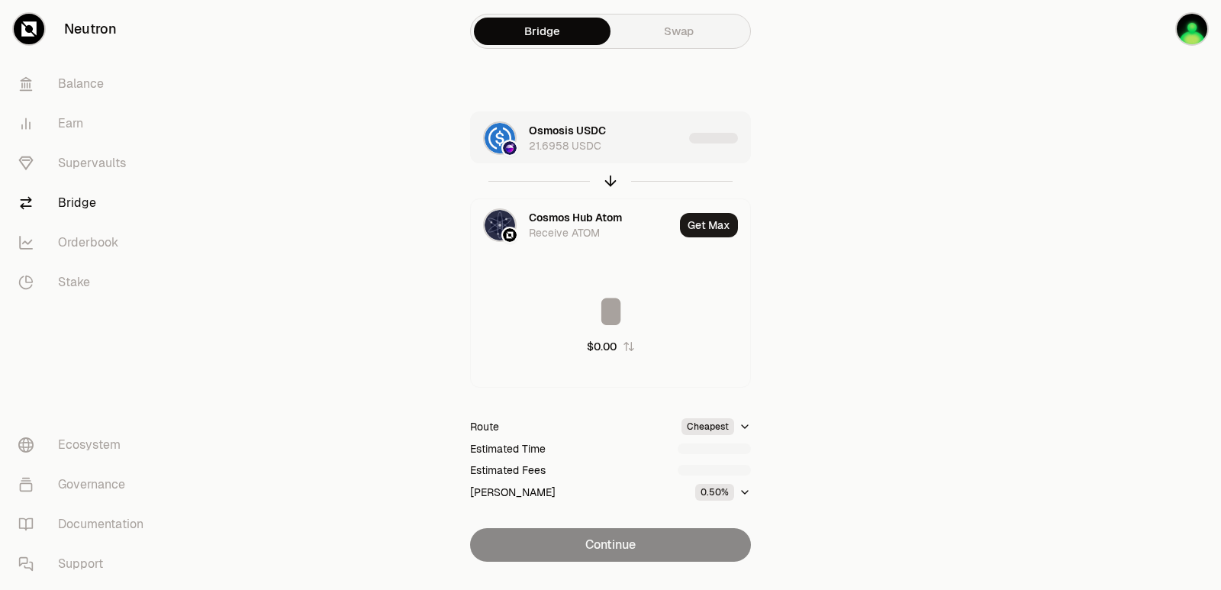
click at [623, 146] on div "Osmosis USDC 21.6958 USDC" at bounding box center [606, 138] width 154 height 31
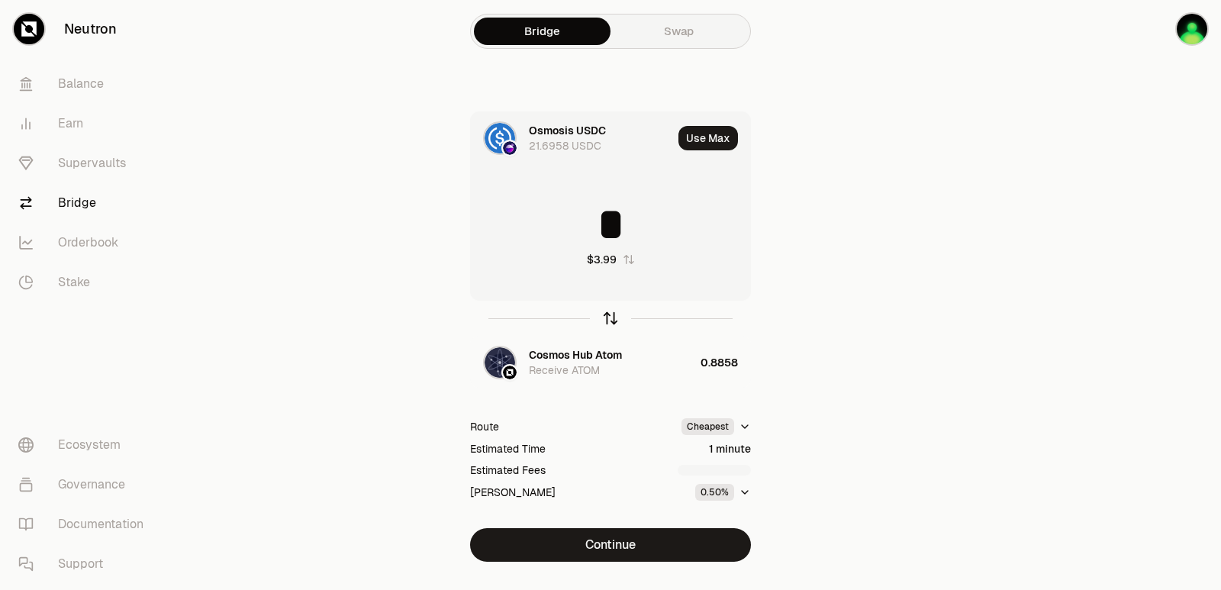
click at [608, 318] on icon "button" at bounding box center [610, 318] width 17 height 17
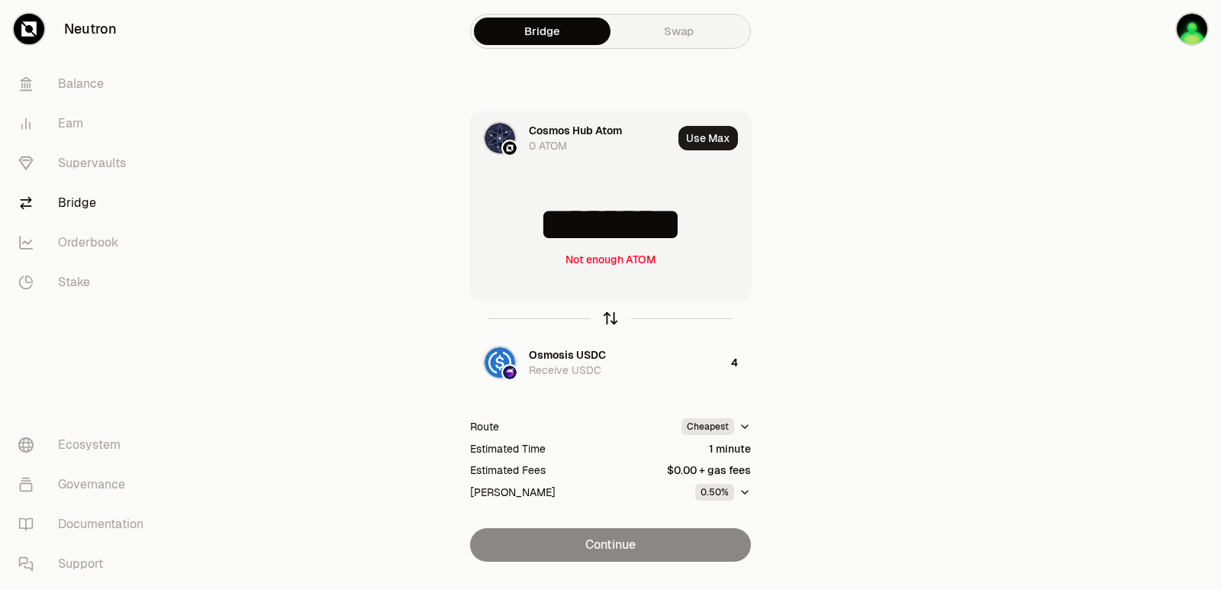
click at [606, 314] on icon "button" at bounding box center [610, 318] width 17 height 17
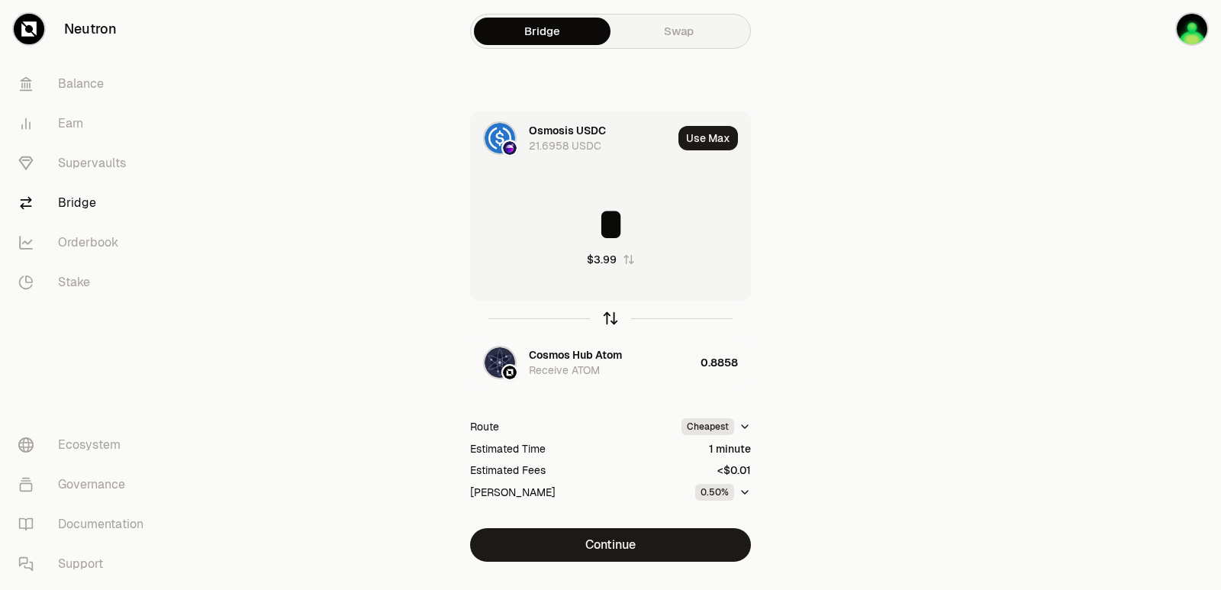
click at [606, 314] on icon "button" at bounding box center [610, 318] width 17 height 17
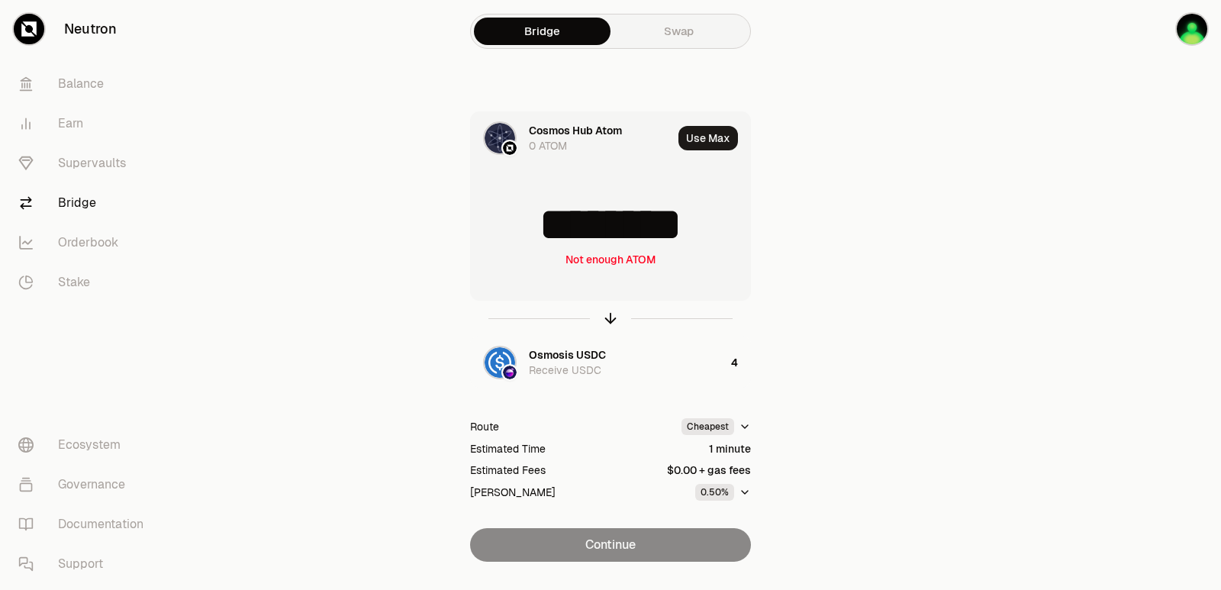
drag, startPoint x: 708, startPoint y: 221, endPoint x: 636, endPoint y: 222, distance: 72.5
click at [636, 222] on input "********" at bounding box center [610, 224] width 279 height 46
type input "******"
click at [610, 314] on icon "button" at bounding box center [611, 316] width 10 height 5
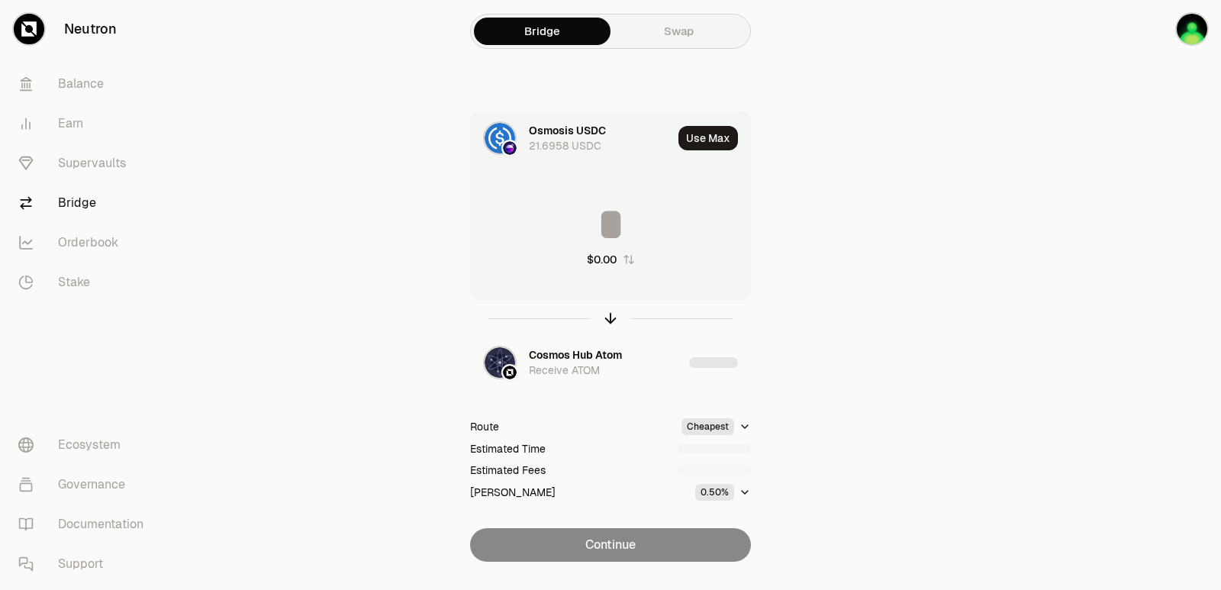
click at [610, 224] on input at bounding box center [610, 224] width 279 height 46
click at [604, 226] on input "********" at bounding box center [610, 224] width 279 height 46
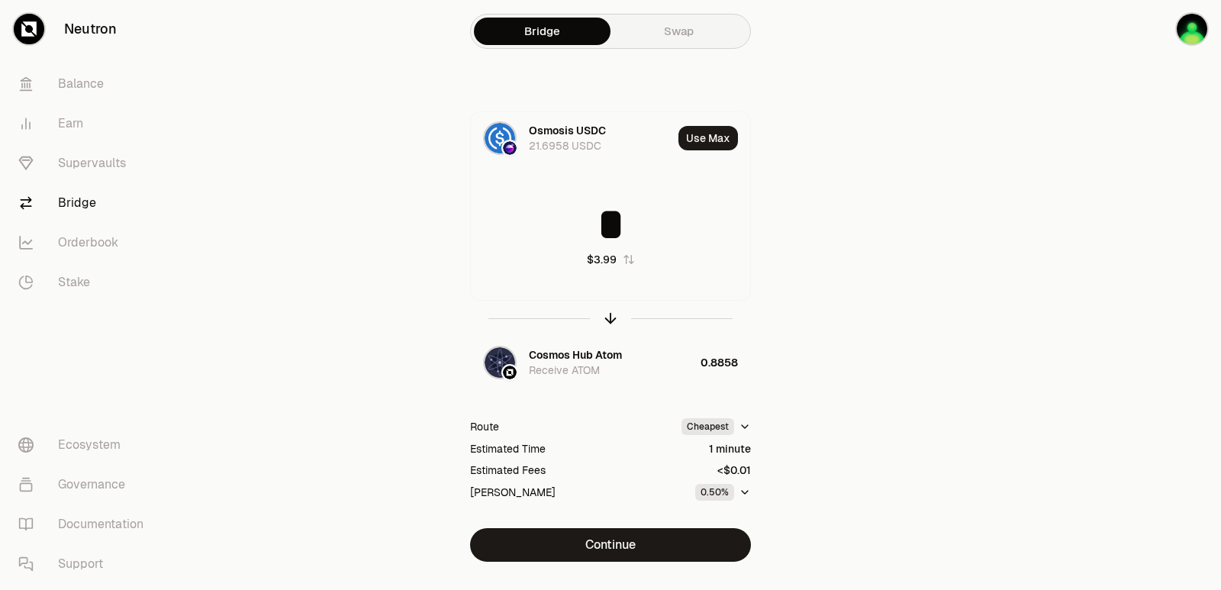
type input "*"
